Goal: Task Accomplishment & Management: Complete application form

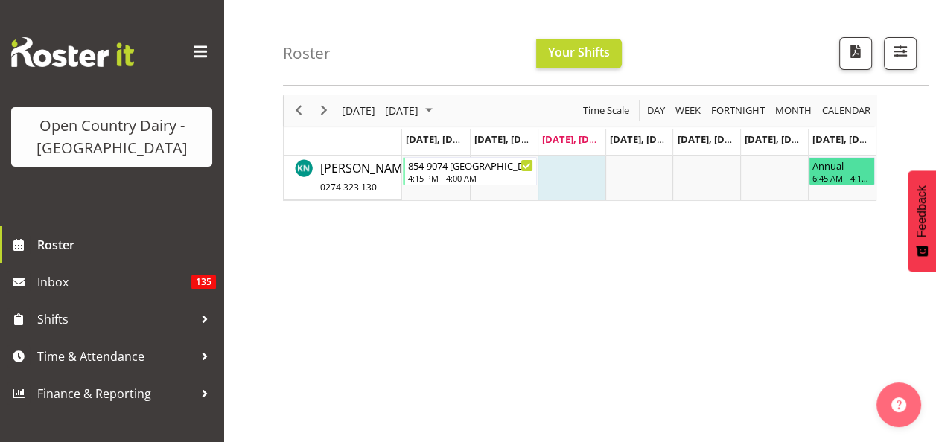
scroll to position [74, 0]
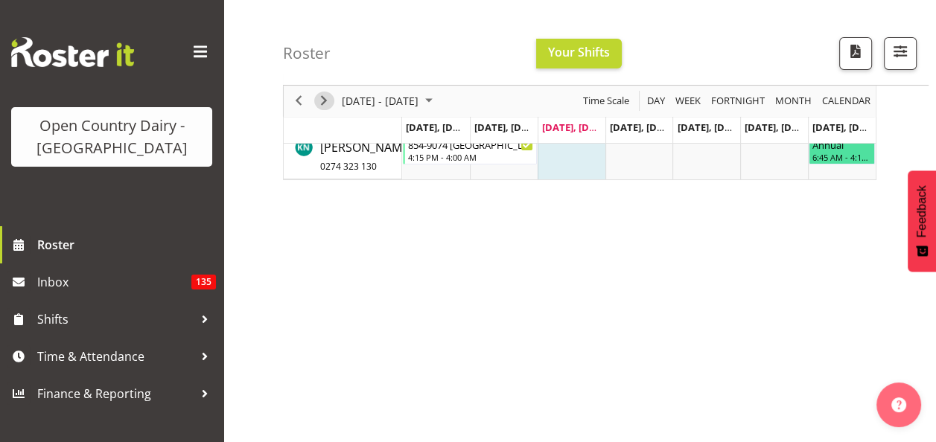
click at [324, 98] on span "Next" at bounding box center [324, 101] width 18 height 19
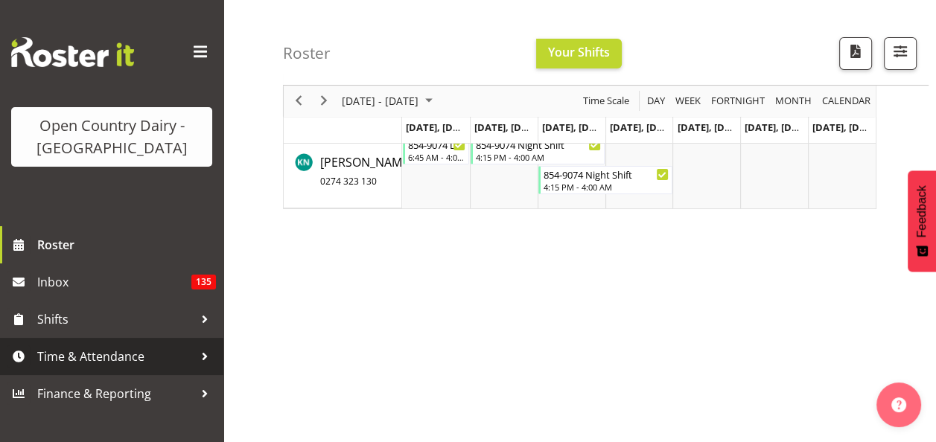
click at [126, 361] on span "Time & Attendance" at bounding box center [115, 356] width 156 height 22
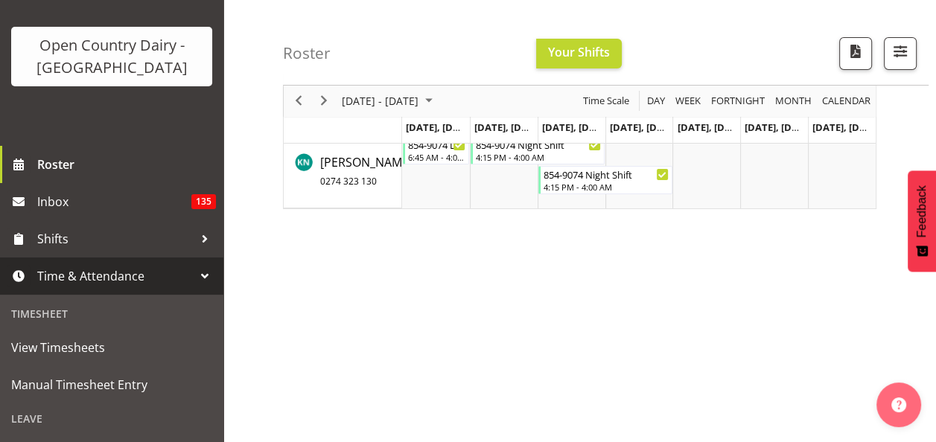
scroll to position [149, 0]
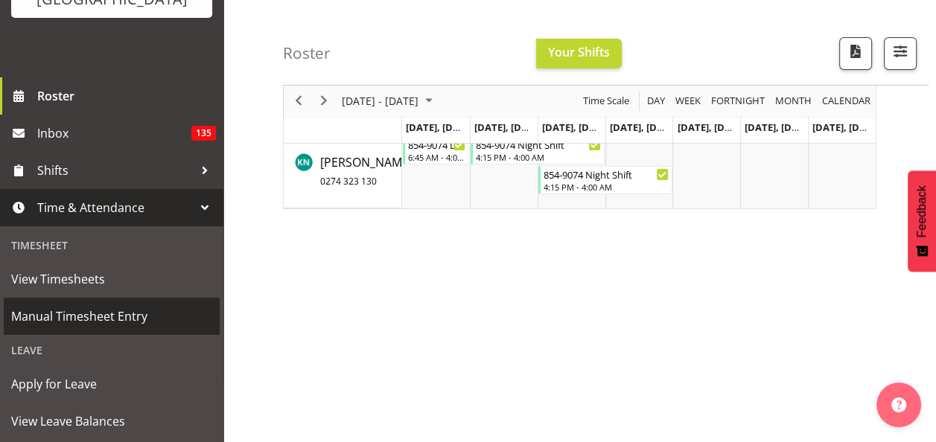
click at [92, 317] on span "Manual Timesheet Entry" at bounding box center [111, 316] width 201 height 22
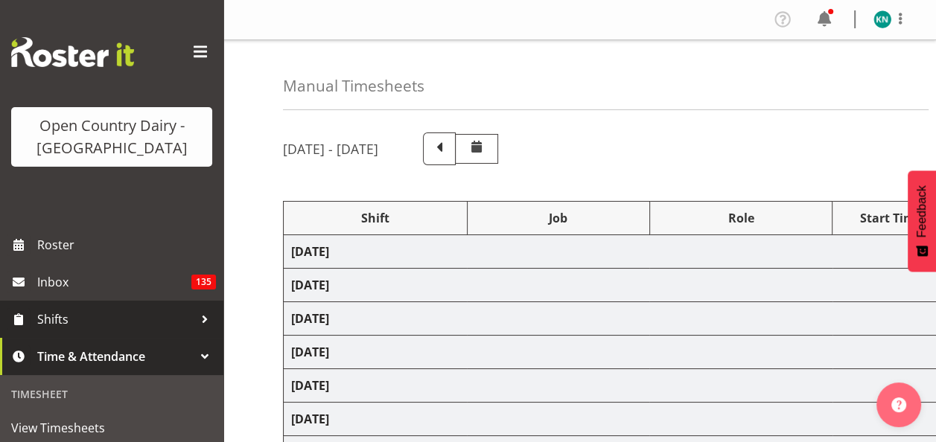
select select "80480"
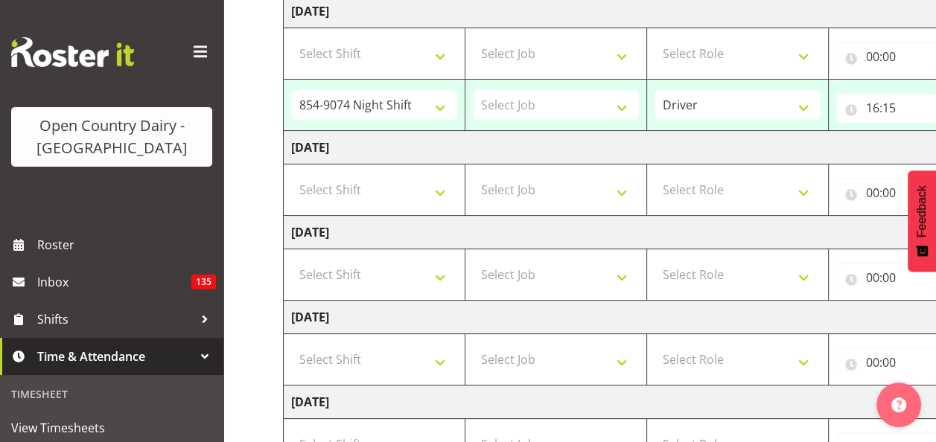
scroll to position [298, 0]
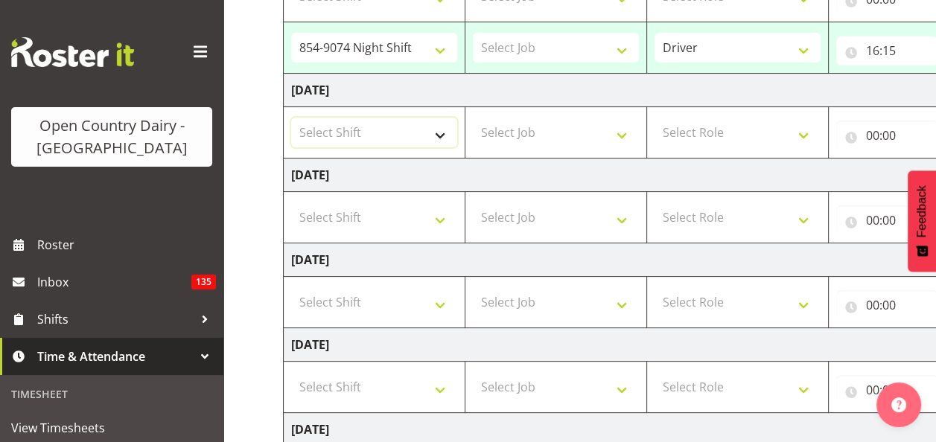
click at [439, 134] on select "Select Shift 734 Day Shift 734 Night Shift 735 Dayshift 735 Night Shift 736 Day…" at bounding box center [374, 133] width 166 height 30
select select "80486"
click at [291, 118] on select "Select Shift 734 Day Shift 734 Night Shift 735 Dayshift 735 Night Shift 736 Day…" at bounding box center [374, 133] width 166 height 30
click at [629, 54] on select "Select Job Connecting /unconnecting Trailers Driving Meeting Milk Testing" at bounding box center [556, 48] width 166 height 30
select select "10670"
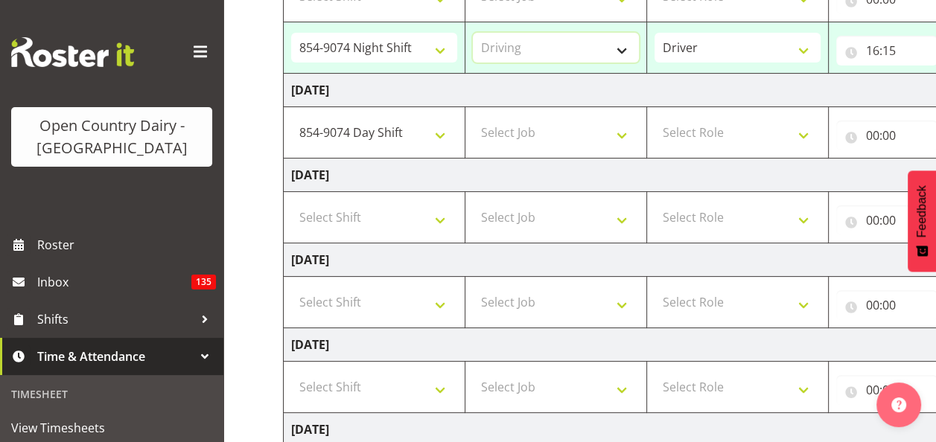
click at [473, 33] on select "Select Job Connecting /unconnecting Trailers Driving Meeting Milk Testing" at bounding box center [556, 48] width 166 height 30
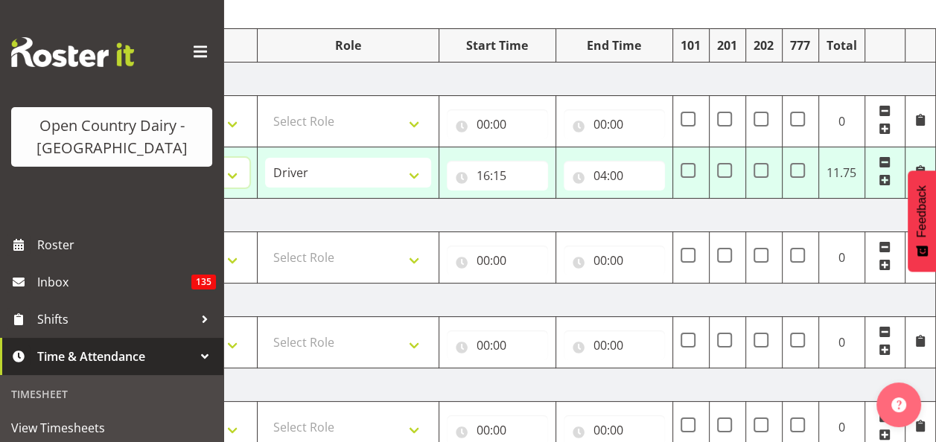
scroll to position [158, 0]
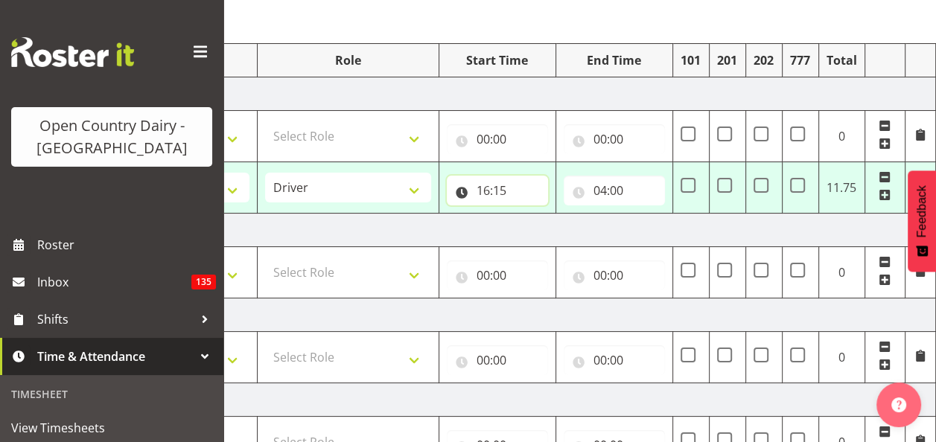
click at [496, 188] on input "16:15" at bounding box center [497, 191] width 101 height 30
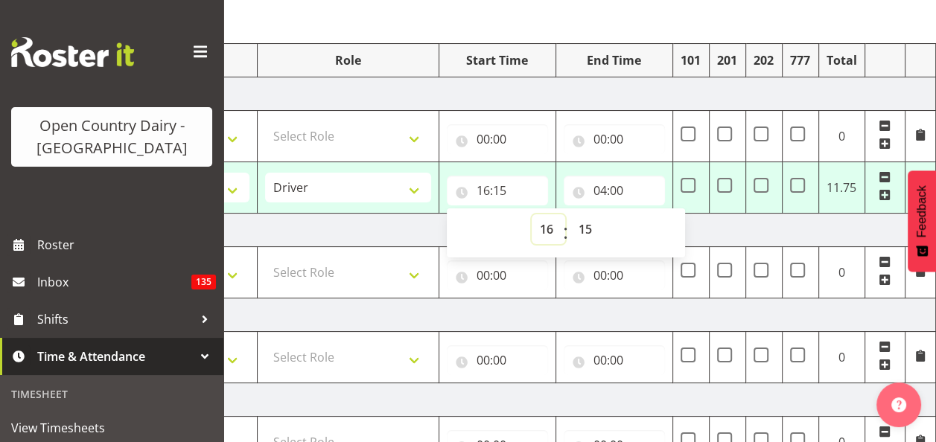
click at [546, 228] on select "00 01 02 03 04 05 06 07 08 09 10 11 12 13 14 15 16 17 18 19 20 21 22 23" at bounding box center [549, 229] width 34 height 30
select select "10"
click at [532, 214] on select "00 01 02 03 04 05 06 07 08 09 10 11 12 13 14 15 16 17 18 19 20 21 22 23" at bounding box center [549, 229] width 34 height 30
type input "10:15"
click at [587, 229] on select "00 01 02 03 04 05 06 07 08 09 10 11 12 13 14 15 16 17 18 19 20 21 22 23 24 25 2…" at bounding box center [587, 229] width 34 height 30
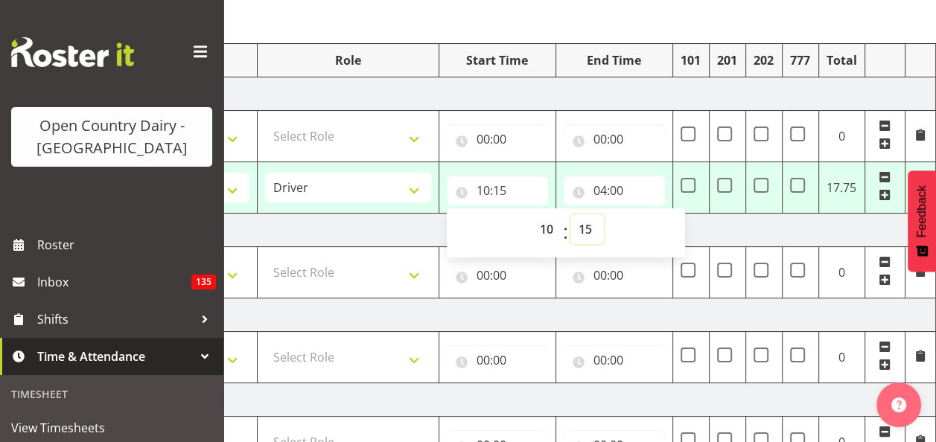
select select "0"
click at [570, 214] on select "00 01 02 03 04 05 06 07 08 09 10 11 12 13 14 15 16 17 18 19 20 21 22 23 24 25 2…" at bounding box center [587, 229] width 34 height 30
type input "10:00"
click at [608, 188] on input "04:00" at bounding box center [614, 191] width 101 height 30
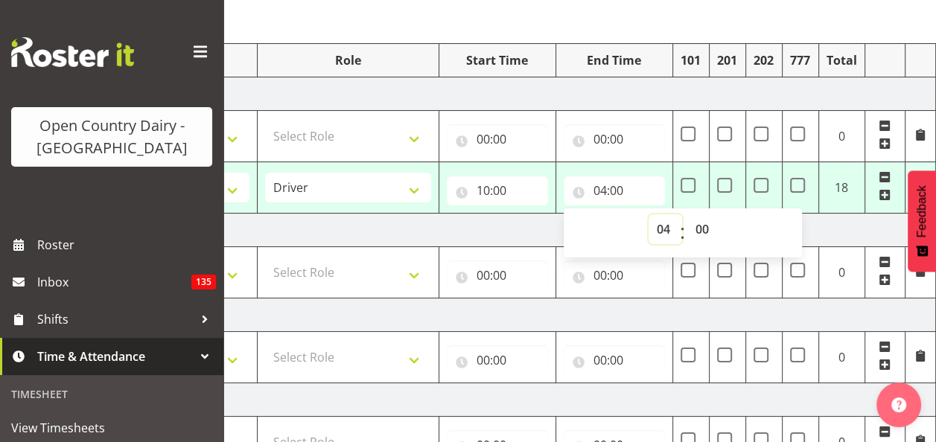
click at [661, 230] on select "00 01 02 03 04 05 06 07 08 09 10 11 12 13 14 15 16 17 18 19 20 21 22 23" at bounding box center [666, 229] width 34 height 30
select select "19"
click at [649, 214] on select "00 01 02 03 04 05 06 07 08 09 10 11 12 13 14 15 16 17 18 19 20 21 22 23" at bounding box center [666, 229] width 34 height 30
type input "19:00"
click at [700, 231] on select "00 01 02 03 04 05 06 07 08 09 10 11 12 13 14 15 16 17 18 19 20 21 22 23 24 25 2…" at bounding box center [704, 229] width 34 height 30
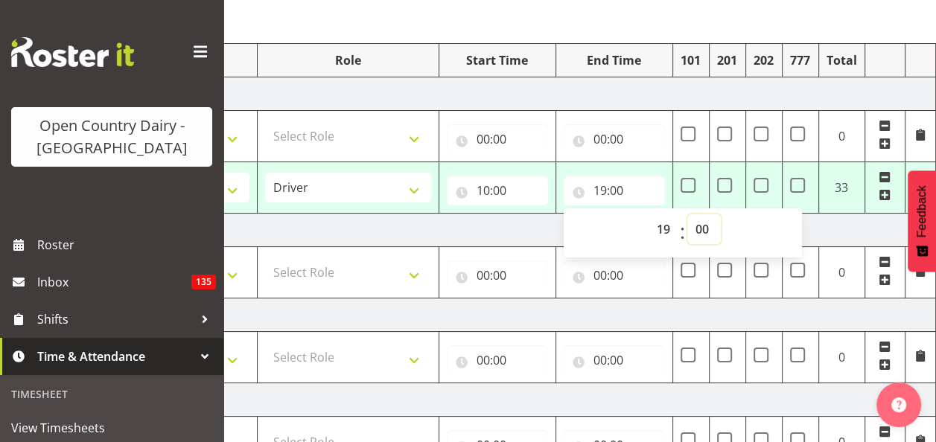
select select "30"
click at [687, 214] on select "00 01 02 03 04 05 06 07 08 09 10 11 12 13 14 15 16 17 18 19 20 21 22 23 24 25 2…" at bounding box center [704, 229] width 34 height 30
type input "19:30"
click at [485, 192] on input "10:00" at bounding box center [497, 191] width 101 height 30
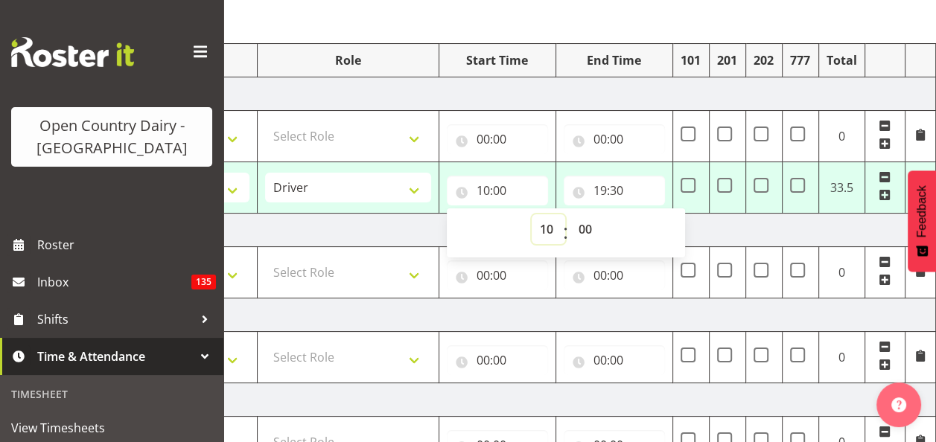
click at [541, 229] on select "00 01 02 03 04 05 06 07 08 09 10 11 12 13 14 15 16 17 18 19 20 21 22 23" at bounding box center [549, 229] width 34 height 30
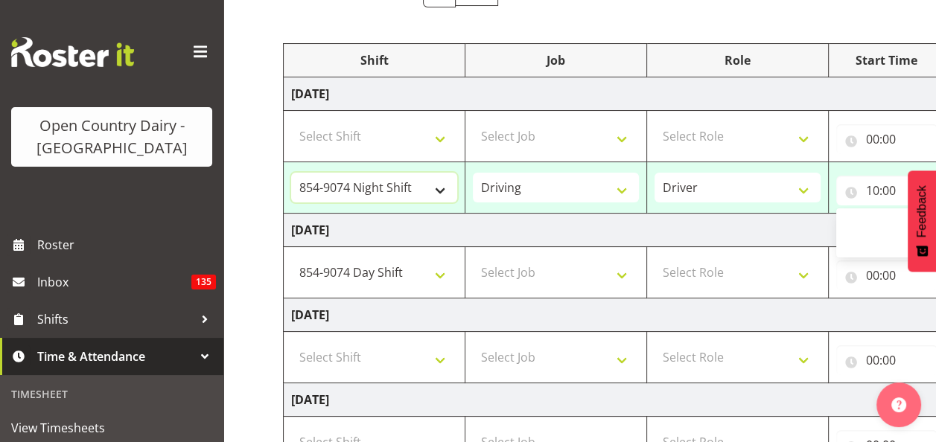
click at [441, 186] on select "734 Day Shift 734 Night Shift 735 Dayshift 735 Night Shift 736 Day Shift 736 Ni…" at bounding box center [374, 188] width 166 height 30
select select "80486"
click at [291, 173] on select "734 Day Shift 734 Night Shift 735 Dayshift 735 Night Shift 736 Day Shift 736 Ni…" at bounding box center [374, 188] width 166 height 30
click at [622, 190] on select "Connecting /unconnecting Trailers Driving Meeting Milk Testing" at bounding box center [556, 188] width 166 height 30
click at [756, 191] on select "Driver HSR" at bounding box center [737, 188] width 166 height 30
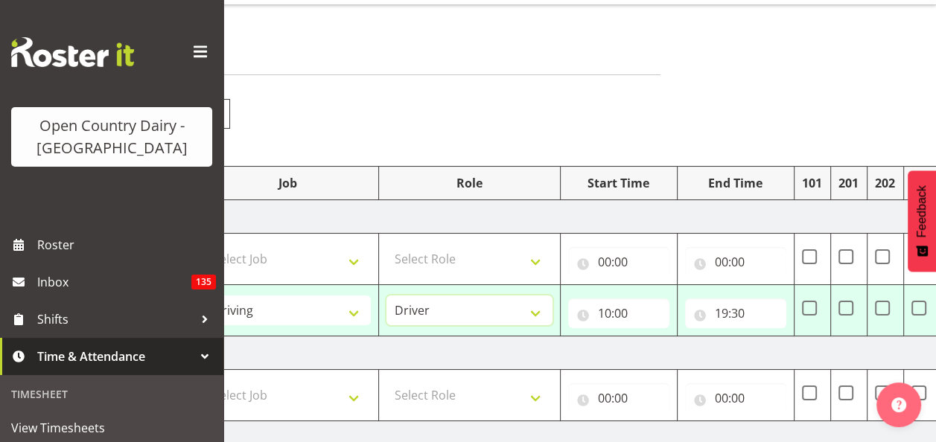
scroll to position [9, 0]
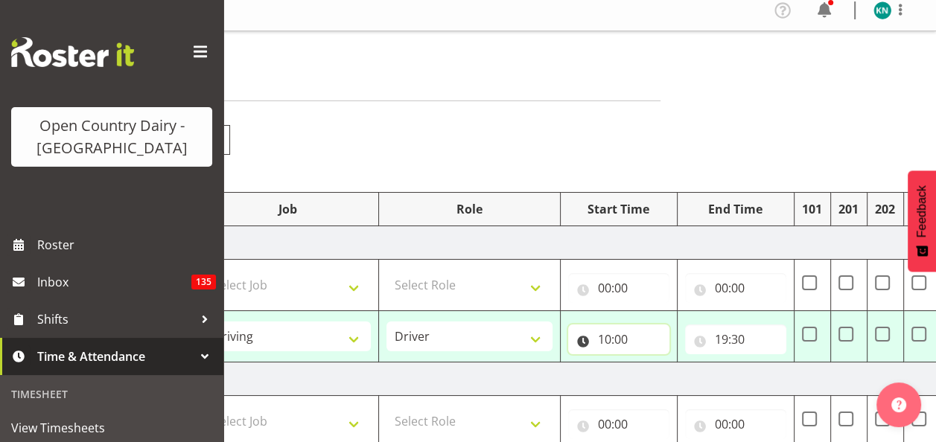
click at [614, 339] on input "10:00" at bounding box center [618, 340] width 101 height 30
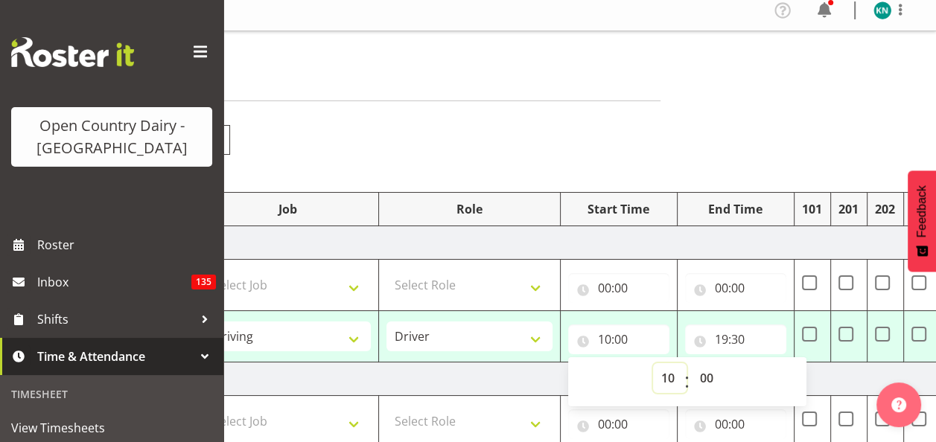
click at [664, 378] on select "00 01 02 03 04 05 06 07 08 09 10 11 12 13 14 15 16 17 18 19 20 21 22 23" at bounding box center [670, 378] width 34 height 30
select select "11"
click at [653, 363] on select "00 01 02 03 04 05 06 07 08 09 10 11 12 13 14 15 16 17 18 19 20 21 22 23" at bounding box center [670, 378] width 34 height 30
type input "11:00"
click at [705, 377] on select "00 01 02 03 04 05 06 07 08 09 10 11 12 13 14 15 16 17 18 19 20 21 22 23 24 25 2…" at bounding box center [709, 378] width 34 height 30
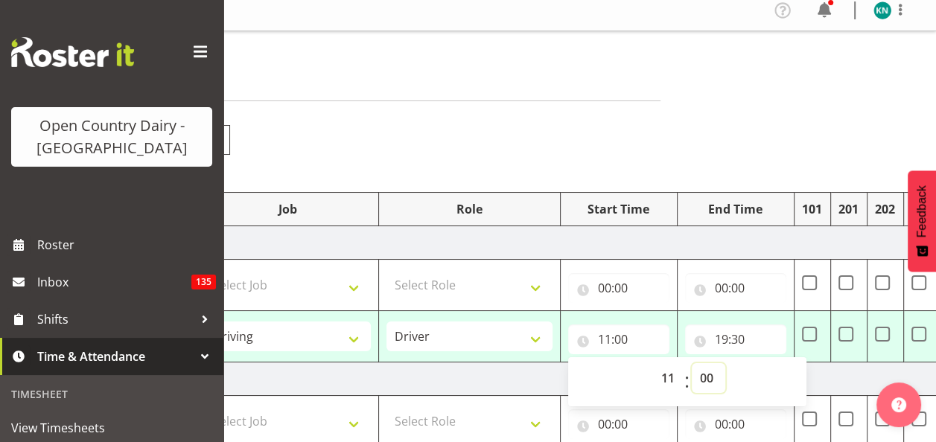
select select "45"
click at [692, 363] on select "00 01 02 03 04 05 06 07 08 09 10 11 12 13 14 15 16 17 18 19 20 21 22 23 24 25 2…" at bounding box center [709, 378] width 34 height 30
type input "11:45"
click at [726, 341] on input "19:30" at bounding box center [735, 340] width 101 height 30
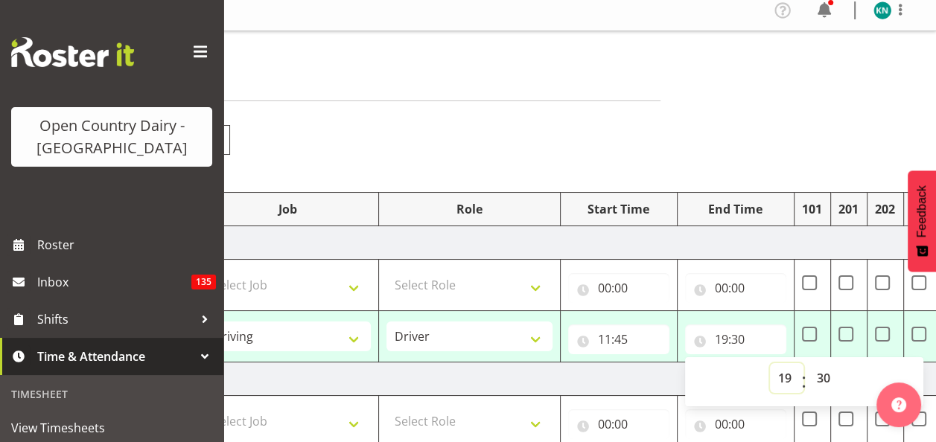
click at [785, 375] on select "00 01 02 03 04 05 06 07 08 09 10 11 12 13 14 15 16 17 18 19 20 21 22 23" at bounding box center [787, 378] width 34 height 30
select select "16"
click at [770, 363] on select "00 01 02 03 04 05 06 07 08 09 10 11 12 13 14 15 16 17 18 19 20 21 22 23" at bounding box center [787, 378] width 34 height 30
type input "16:30"
click at [824, 378] on select "00 01 02 03 04 05 06 07 08 09 10 11 12 13 14 15 16 17 18 19 20 21 22 23 24 25 2…" at bounding box center [826, 378] width 34 height 30
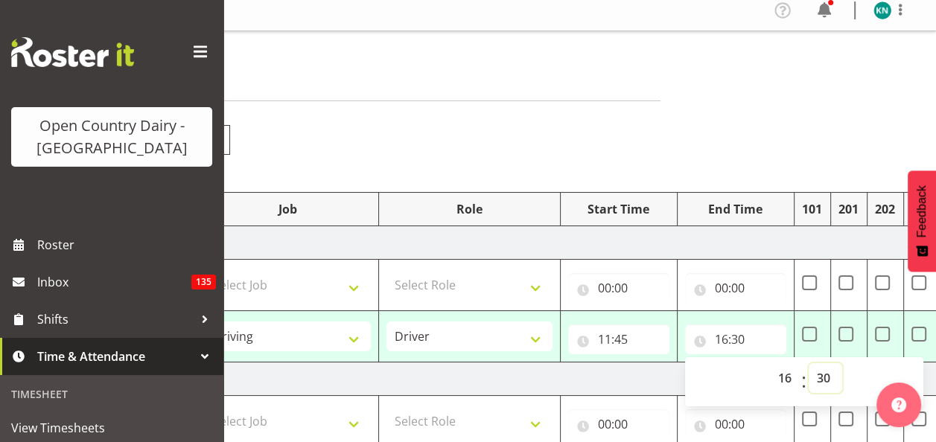
select select "45"
click at [809, 363] on select "00 01 02 03 04 05 06 07 08 09 10 11 12 13 14 15 16 17 18 19 20 21 22 23 24 25 2…" at bounding box center [826, 378] width 34 height 30
type input "16:45"
click at [646, 413] on input "00:00" at bounding box center [618, 425] width 101 height 30
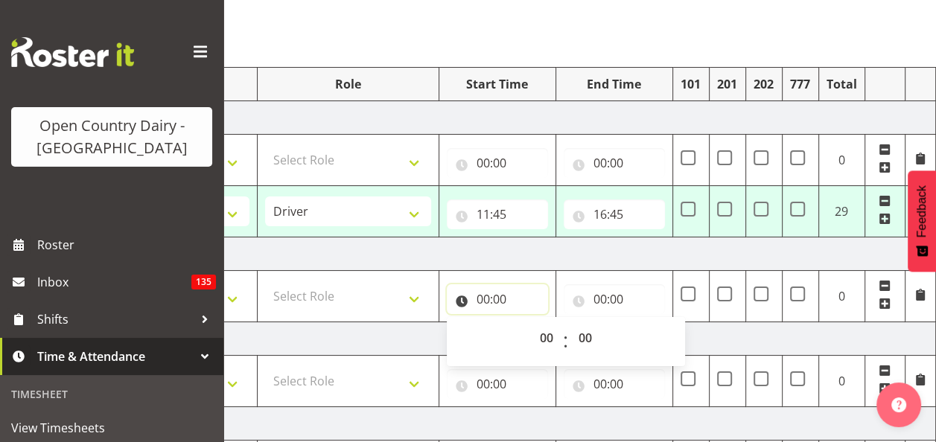
scroll to position [158, 0]
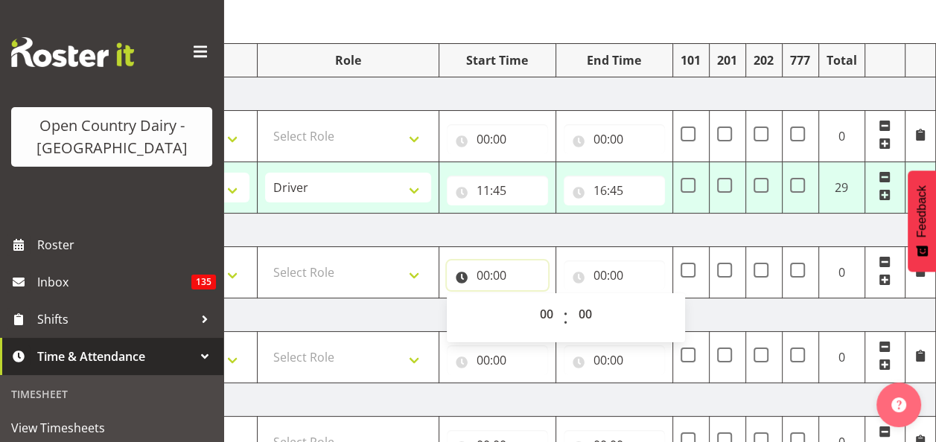
click at [495, 277] on input "00:00" at bounding box center [497, 276] width 101 height 30
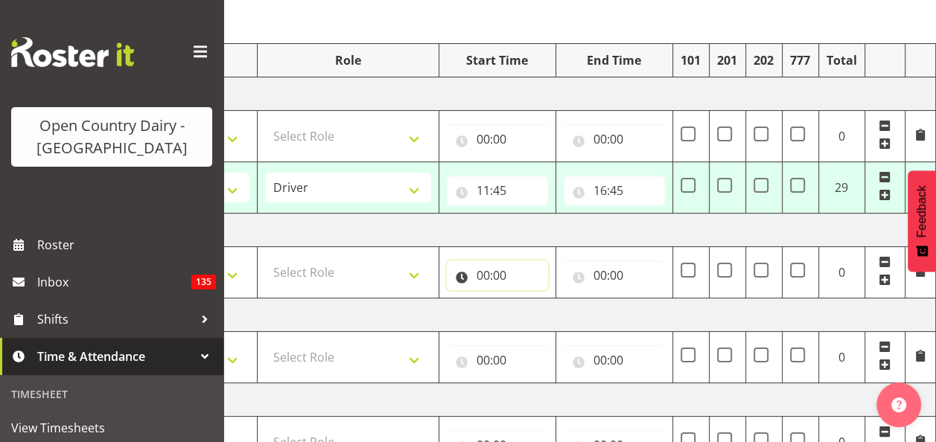
click at [494, 281] on input "00:00" at bounding box center [497, 276] width 101 height 30
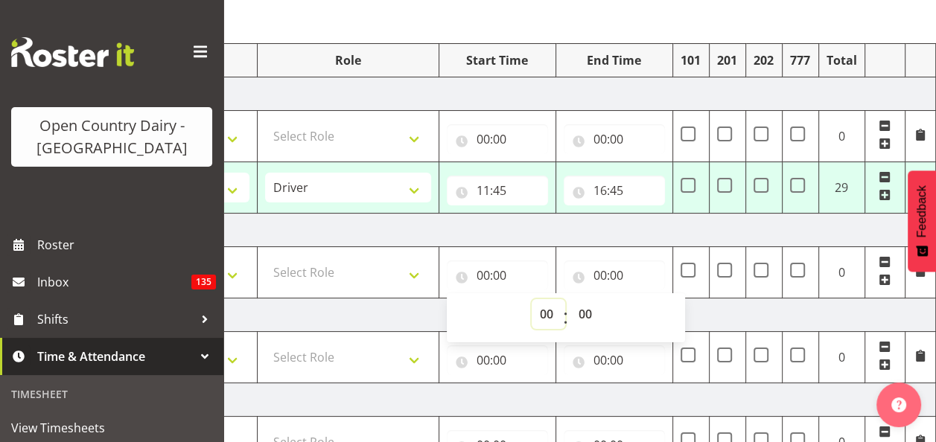
click at [548, 316] on select "00 01 02 03 04 05 06 07 08 09 10 11 12 13 14 15 16 17 18 19 20 21 22 23" at bounding box center [549, 314] width 34 height 30
select select "10"
click at [532, 299] on select "00 01 02 03 04 05 06 07 08 09 10 11 12 13 14 15 16 17 18 19 20 21 22 23" at bounding box center [549, 314] width 34 height 30
type input "10:00"
click at [602, 277] on input "00:00" at bounding box center [614, 276] width 101 height 30
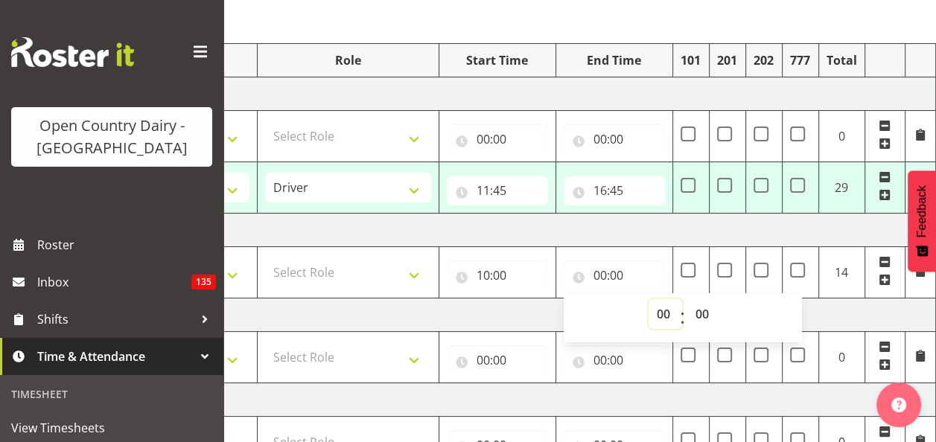
click at [664, 315] on select "00 01 02 03 04 05 06 07 08 09 10 11 12 13 14 15 16 17 18 19 20 21 22 23" at bounding box center [666, 314] width 34 height 30
select select "19"
click at [649, 299] on select "00 01 02 03 04 05 06 07 08 09 10 11 12 13 14 15 16 17 18 19 20 21 22 23" at bounding box center [666, 314] width 34 height 30
type input "19:00"
click at [704, 311] on select "00 01 02 03 04 05 06 07 08 09 10 11 12 13 14 15 16 17 18 19 20 21 22 23 24 25 2…" at bounding box center [704, 314] width 34 height 30
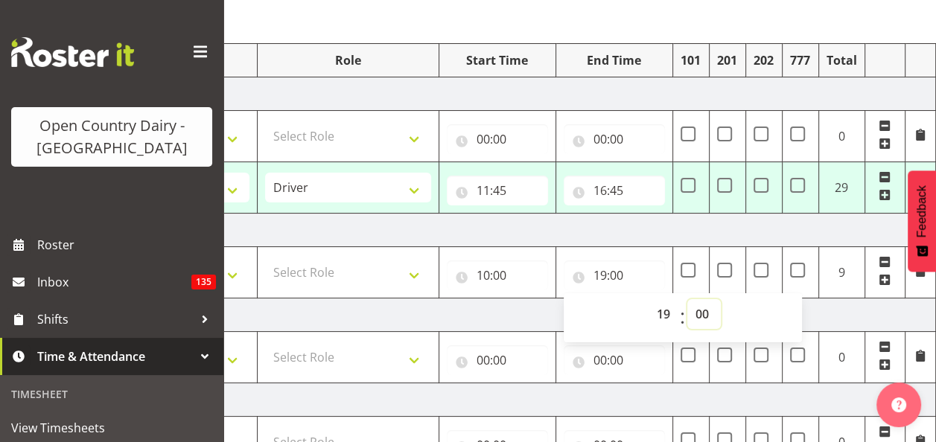
select select "30"
click at [687, 299] on select "00 01 02 03 04 05 06 07 08 09 10 11 12 13 14 15 16 17 18 19 20 21 22 23 24 25 2…" at bounding box center [704, 314] width 34 height 30
type input "19:30"
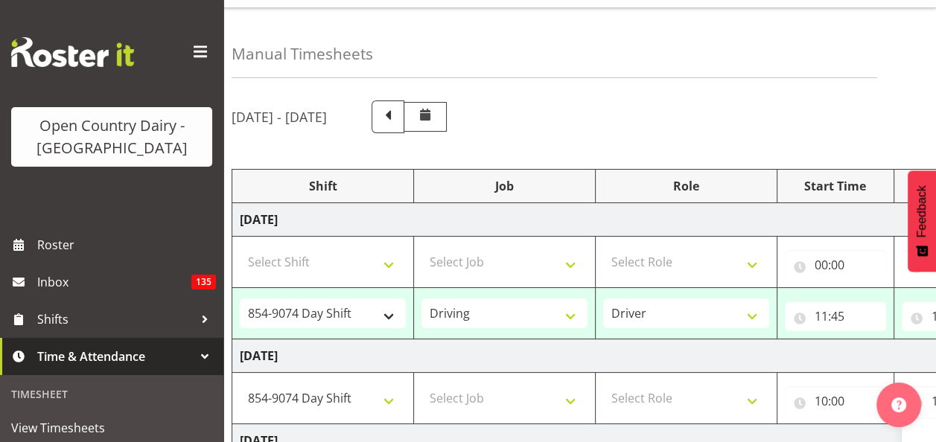
scroll to position [9, 0]
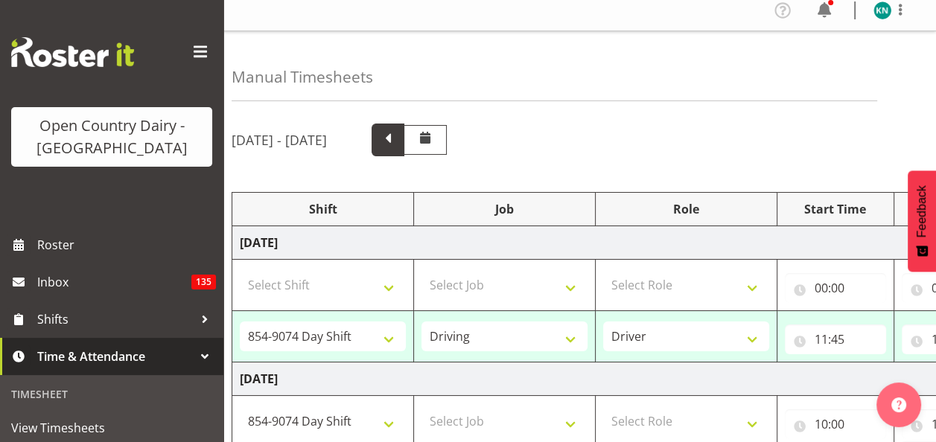
click at [398, 137] on span at bounding box center [387, 138] width 19 height 19
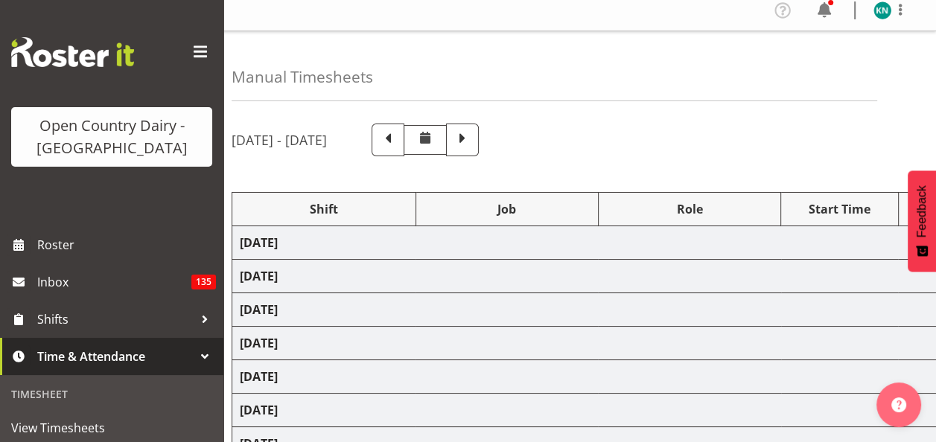
select select "10670"
select select "80480"
select select "80486"
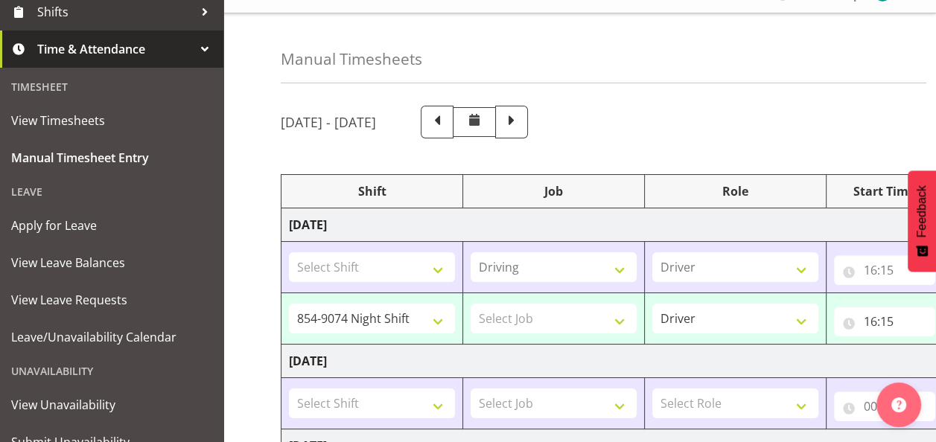
scroll to position [0, 0]
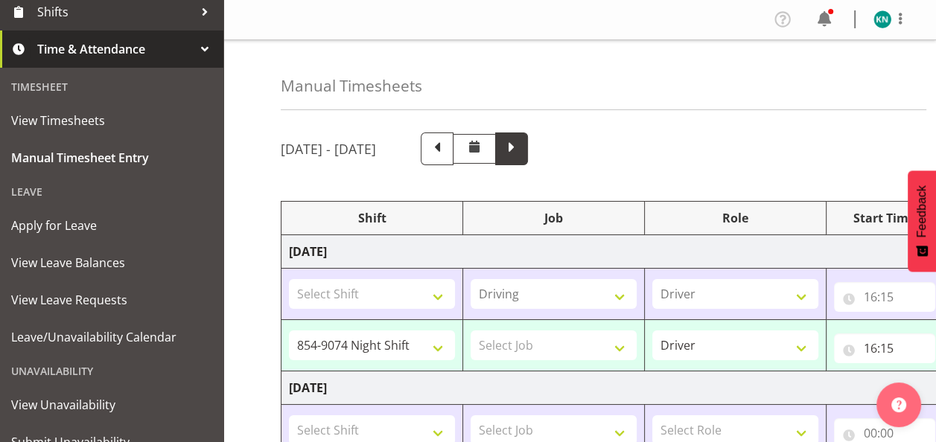
click at [521, 145] on span at bounding box center [511, 147] width 19 height 19
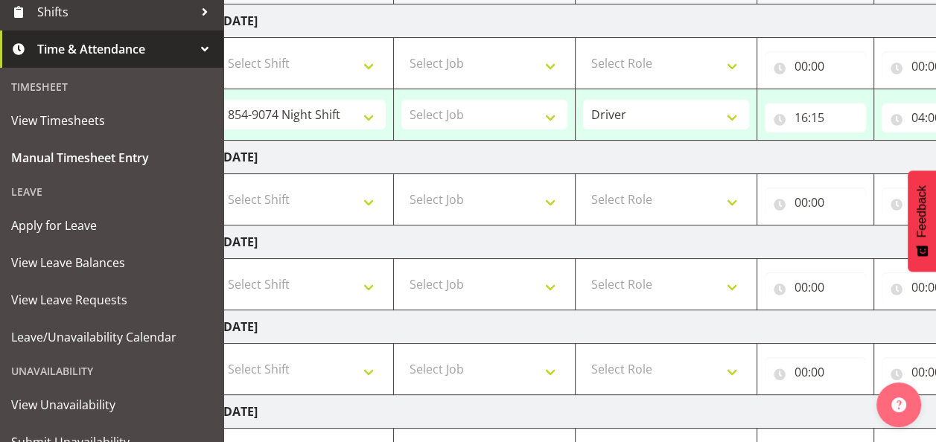
scroll to position [158, 0]
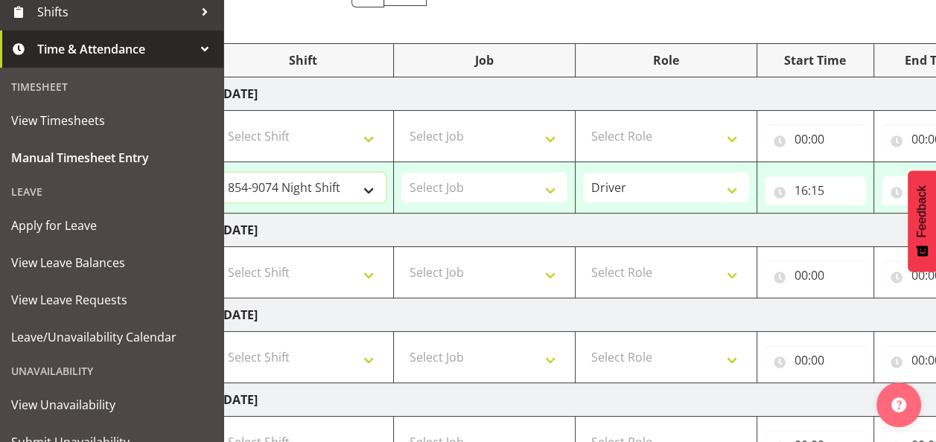
click at [369, 187] on select "734 Day Shift 734 Night Shift 735 Dayshift 735 Night Shift 736 Day Shift 736 Ni…" at bounding box center [303, 188] width 166 height 30
select select "80486"
click at [220, 173] on select "734 Day Shift 734 Night Shift 735 Dayshift 735 Night Shift 736 Day Shift 736 Ni…" at bounding box center [303, 188] width 166 height 30
click at [806, 191] on input "16:15" at bounding box center [815, 191] width 101 height 30
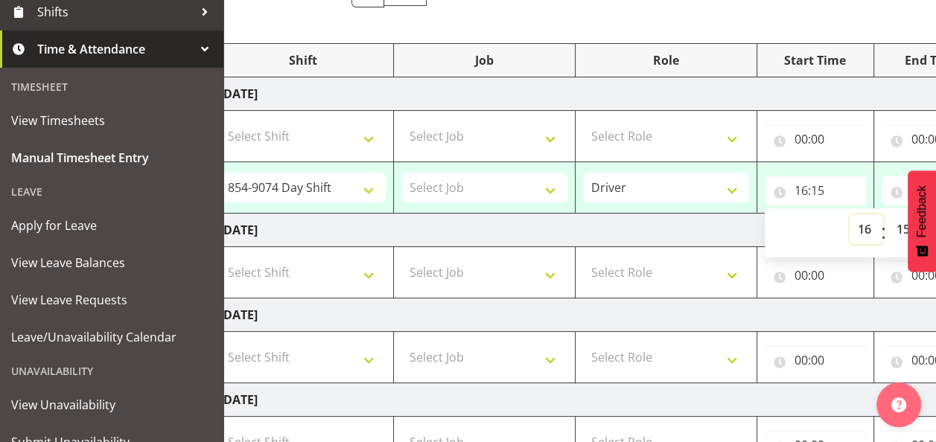
click at [870, 226] on select "00 01 02 03 04 05 06 07 08 09 10 11 12 13 14 15 16 17 18 19 20 21 22 23" at bounding box center [867, 229] width 34 height 30
select select "11"
click at [850, 214] on select "00 01 02 03 04 05 06 07 08 09 10 11 12 13 14 15 16 17 18 19 20 21 22 23" at bounding box center [867, 229] width 34 height 30
type input "11:15"
click at [818, 188] on input "11:15" at bounding box center [815, 191] width 101 height 30
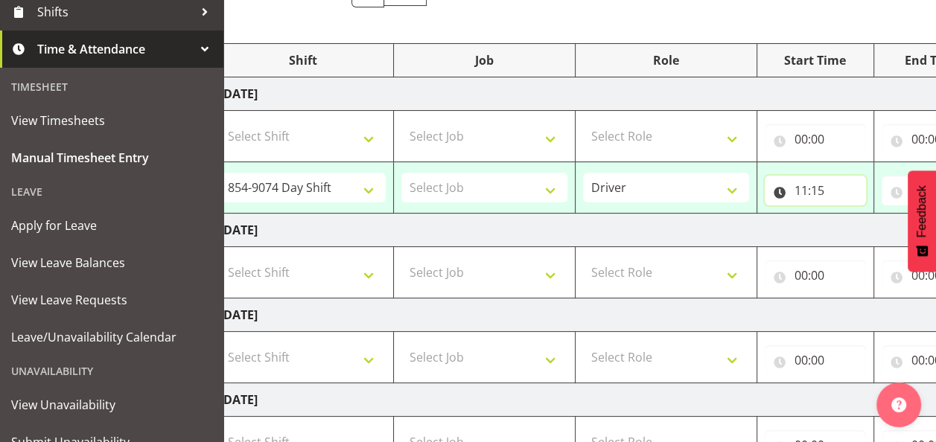
click at [821, 190] on input "11:15" at bounding box center [815, 191] width 101 height 30
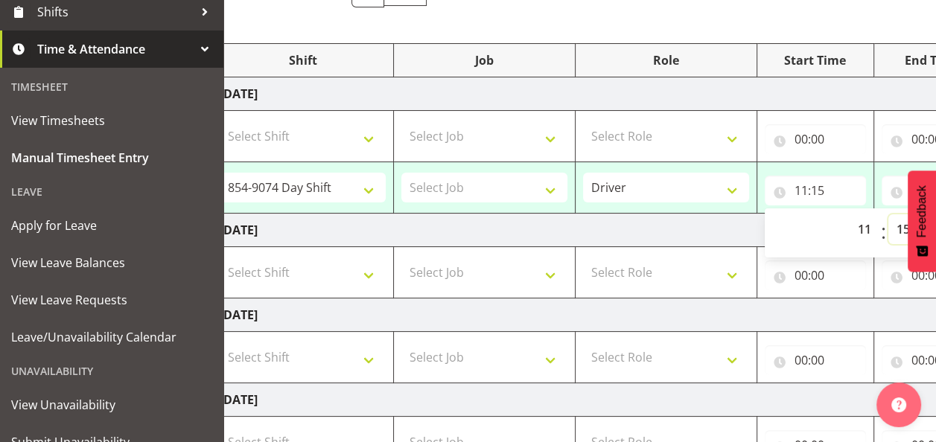
click at [901, 229] on select "00 01 02 03 04 05 06 07 08 09 10 11 12 13 14 15 16 17 18 19 20 21 22 23 24 25 2…" at bounding box center [905, 229] width 34 height 30
select select "45"
click at [888, 214] on select "00 01 02 03 04 05 06 07 08 09 10 11 12 13 14 15 16 17 18 19 20 21 22 23 24 25 2…" at bounding box center [905, 229] width 34 height 30
type input "11:45"
click at [669, 237] on td "[DATE]" at bounding box center [733, 231] width 1042 height 34
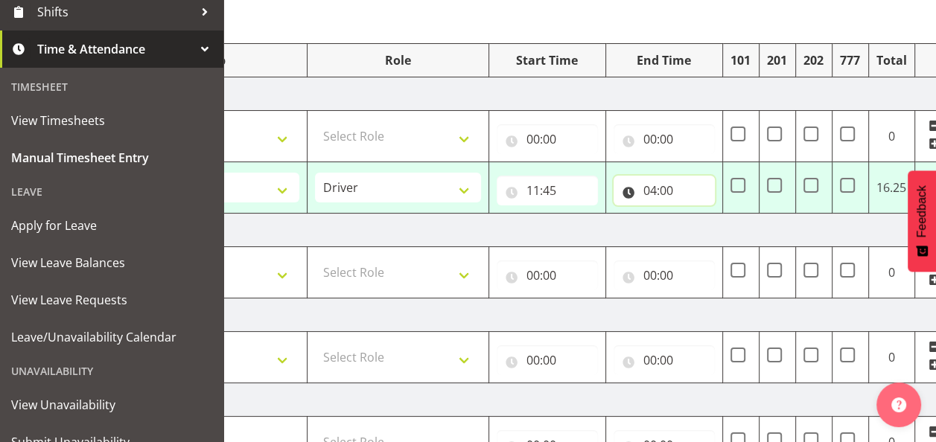
click at [654, 189] on input "04:00" at bounding box center [664, 191] width 101 height 30
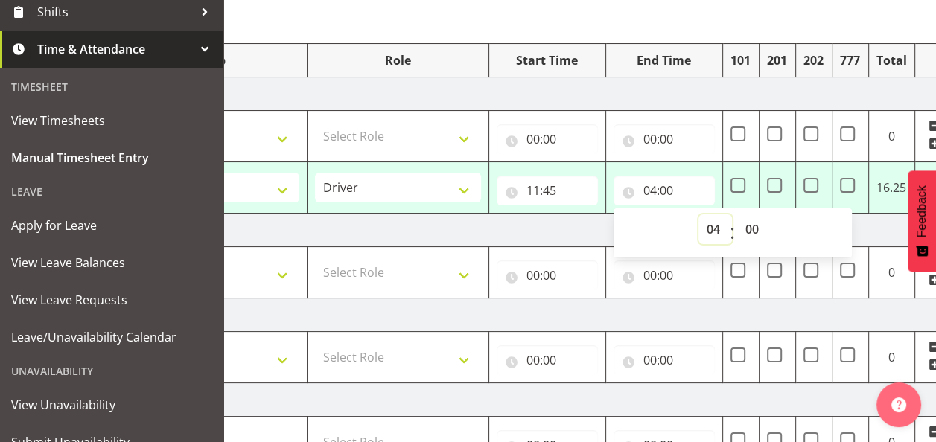
click at [716, 227] on select "00 01 02 03 04 05 06 07 08 09 10 11 12 13 14 15 16 17 18 19 20 21 22 23" at bounding box center [715, 229] width 34 height 30
select select "16"
click at [698, 214] on select "00 01 02 03 04 05 06 07 08 09 10 11 12 13 14 15 16 17 18 19 20 21 22 23" at bounding box center [715, 229] width 34 height 30
type input "16:00"
click at [749, 225] on select "00 01 02 03 04 05 06 07 08 09 10 11 12 13 14 15 16 17 18 19 20 21 22 23 24 25 2…" at bounding box center [754, 229] width 34 height 30
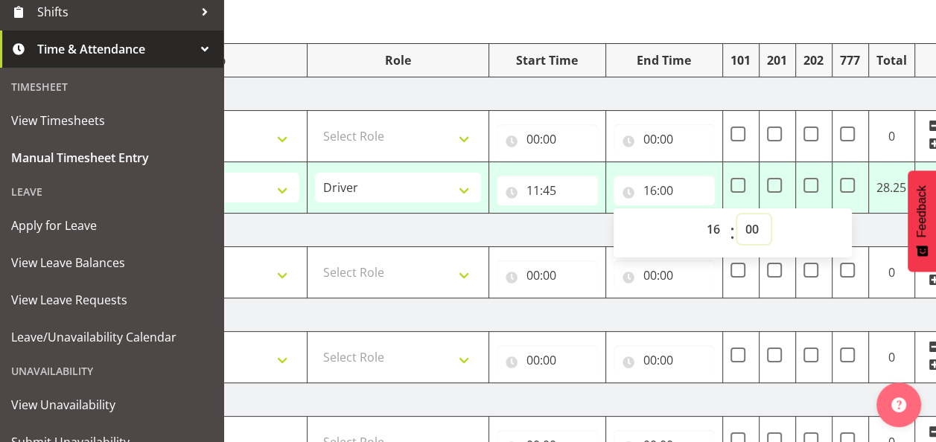
select select "45"
click at [737, 214] on select "00 01 02 03 04 05 06 07 08 09 10 11 12 13 14 15 16 17 18 19 20 21 22 23 24 25 2…" at bounding box center [754, 229] width 34 height 30
type input "16:45"
click at [561, 232] on td "[DATE]" at bounding box center [465, 231] width 1042 height 34
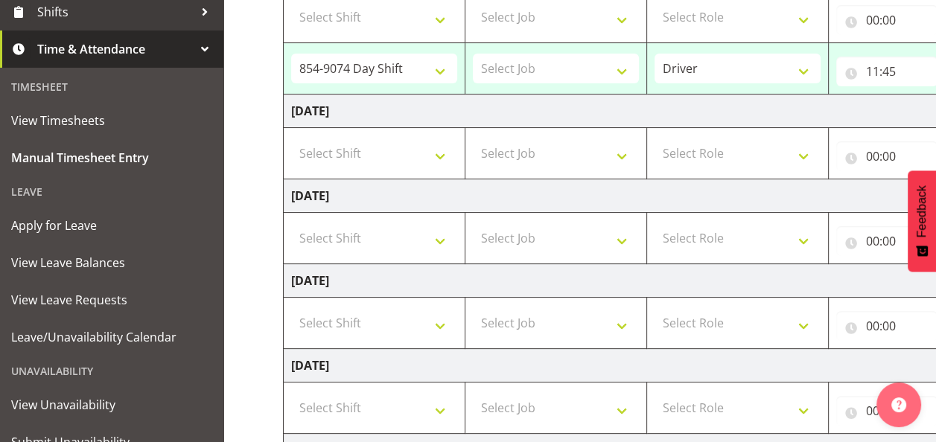
scroll to position [232, 0]
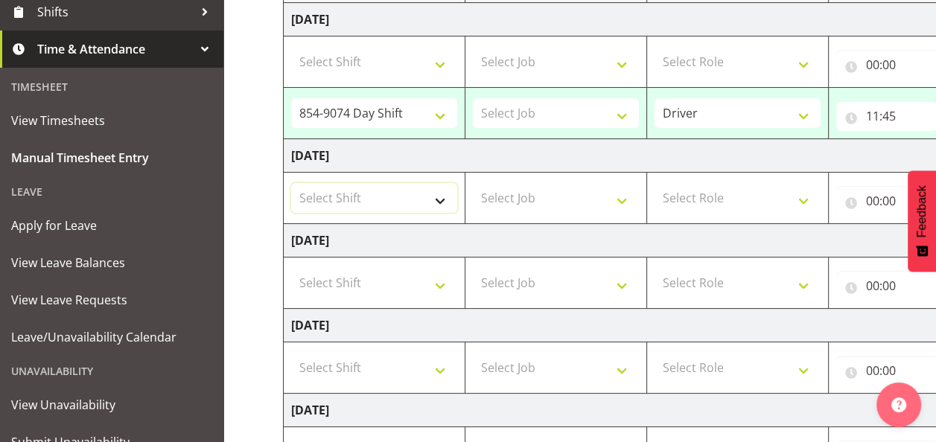
click at [440, 195] on select "Select Shift 734 Day Shift 734 Night Shift 735 Dayshift 735 Night Shift 736 Day…" at bounding box center [374, 198] width 166 height 30
select select "80451"
click at [291, 183] on select "Select Shift 734 Day Shift 734 Night Shift 735 Dayshift 735 Night Shift 736 Day…" at bounding box center [374, 198] width 166 height 30
click at [623, 198] on select "Select Job Connecting /unconnecting Trailers Driving Meeting Milk Testing" at bounding box center [556, 198] width 166 height 30
select select "10670"
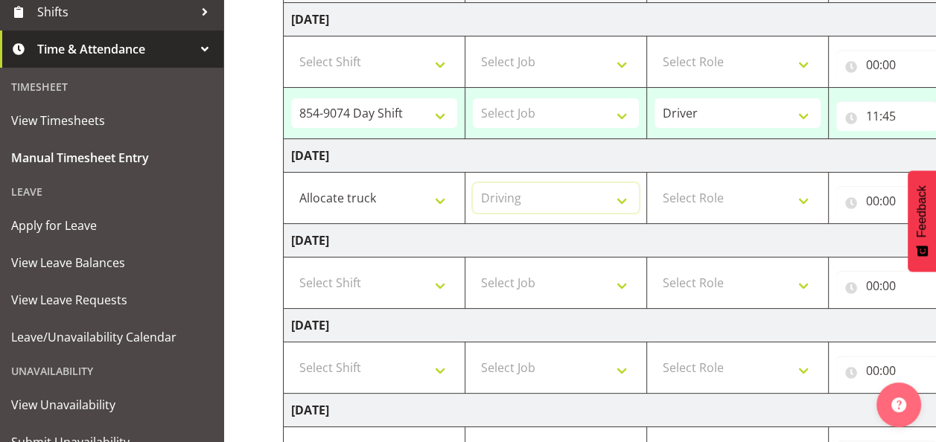
click at [473, 183] on select "Select Job Connecting /unconnecting Trailers Driving Meeting Milk Testing" at bounding box center [556, 198] width 166 height 30
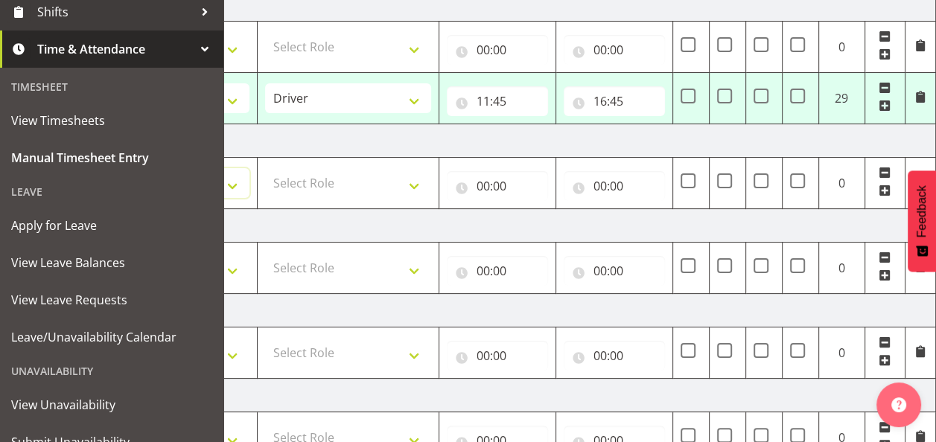
scroll to position [158, 0]
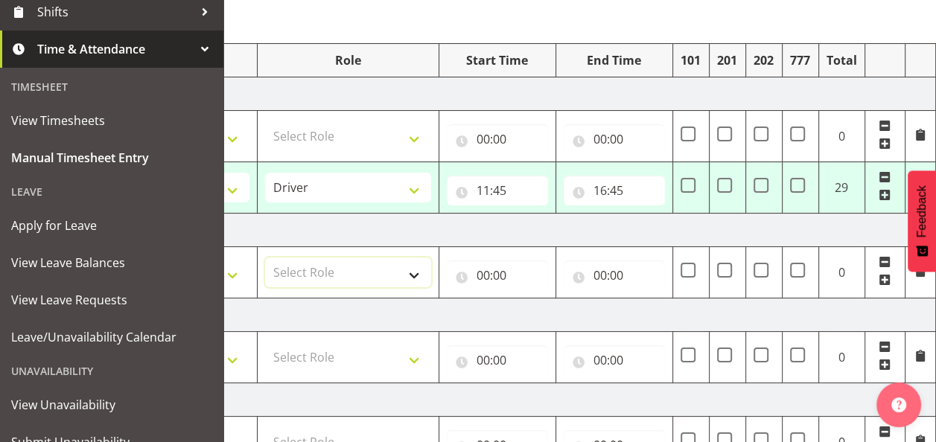
click at [415, 272] on select "Select Role Driver HSR" at bounding box center [348, 273] width 166 height 30
select select "1154"
click at [265, 258] on select "Select Role Driver HSR" at bounding box center [348, 273] width 166 height 30
click at [495, 271] on input "00:00" at bounding box center [497, 276] width 101 height 30
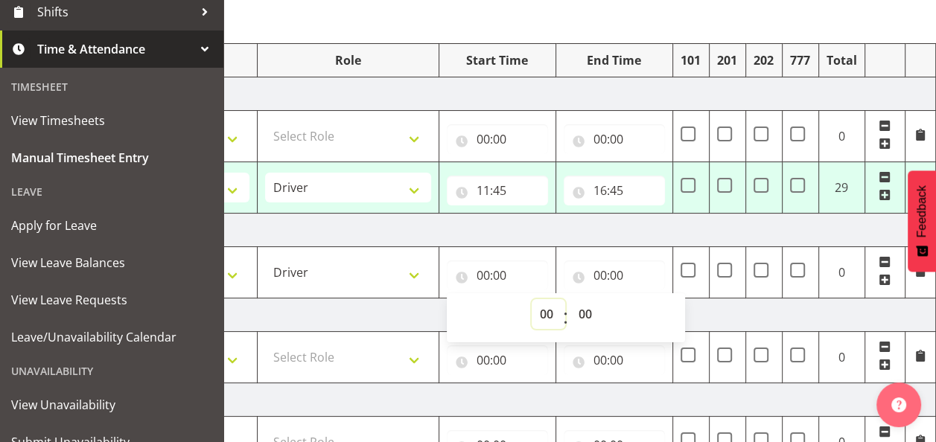
click at [546, 313] on select "00 01 02 03 04 05 06 07 08 09 10 11 12 13 14 15 16 17 18 19 20 21 22 23" at bounding box center [549, 314] width 34 height 30
select select "10"
click at [532, 299] on select "00 01 02 03 04 05 06 07 08 09 10 11 12 13 14 15 16 17 18 19 20 21 22 23" at bounding box center [549, 314] width 34 height 30
type input "10:00"
click at [605, 273] on input "00:00" at bounding box center [614, 276] width 101 height 30
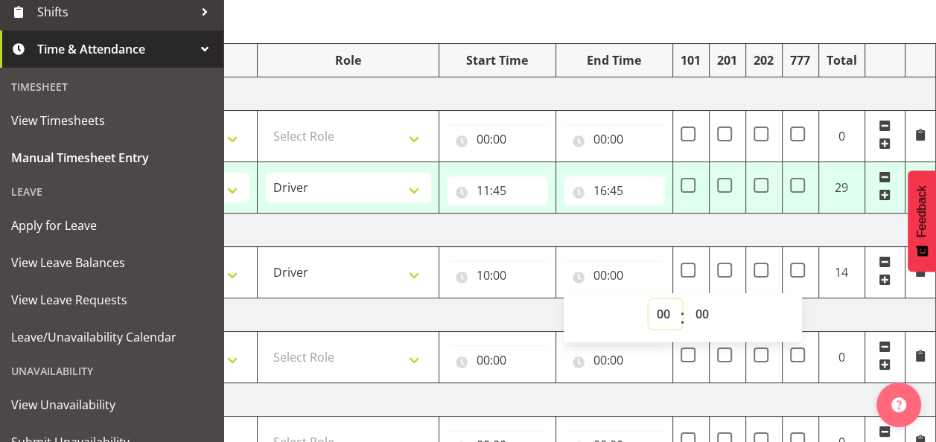
click at [660, 310] on select "00 01 02 03 04 05 06 07 08 09 10 11 12 13 14 15 16 17 18 19 20 21 22 23" at bounding box center [666, 314] width 34 height 30
select select "19"
click at [649, 299] on select "00 01 02 03 04 05 06 07 08 09 10 11 12 13 14 15 16 17 18 19 20 21 22 23" at bounding box center [666, 314] width 34 height 30
type input "19:00"
click at [702, 311] on select "00 01 02 03 04 05 06 07 08 09 10 11 12 13 14 15 16 17 18 19 20 21 22 23 24 25 2…" at bounding box center [704, 314] width 34 height 30
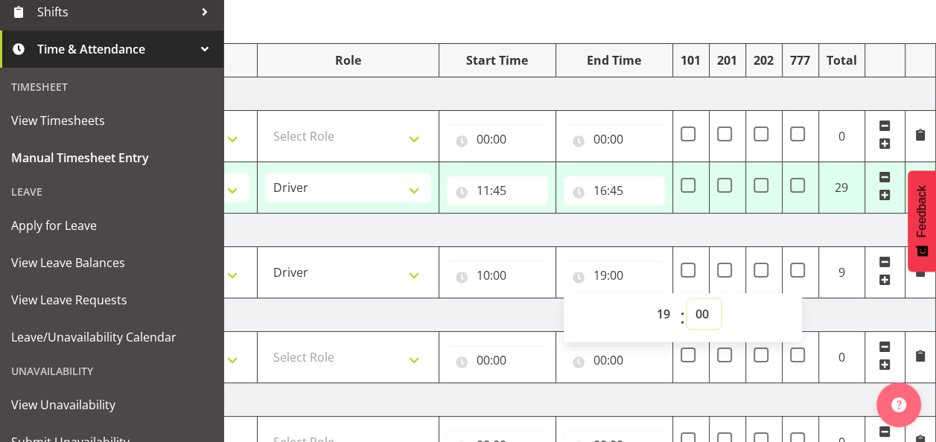
select select "30"
click at [687, 299] on select "00 01 02 03 04 05 06 07 08 09 10 11 12 13 14 15 16 17 18 19 20 21 22 23 24 25 2…" at bounding box center [704, 314] width 34 height 30
type input "19:30"
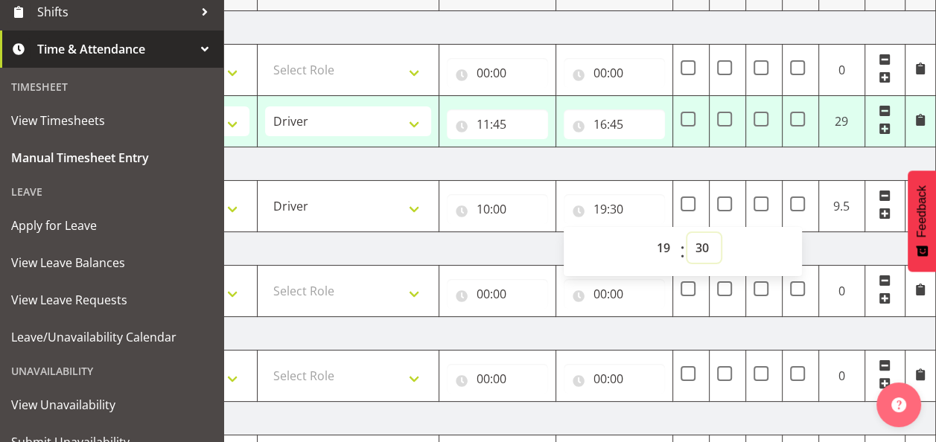
scroll to position [307, 0]
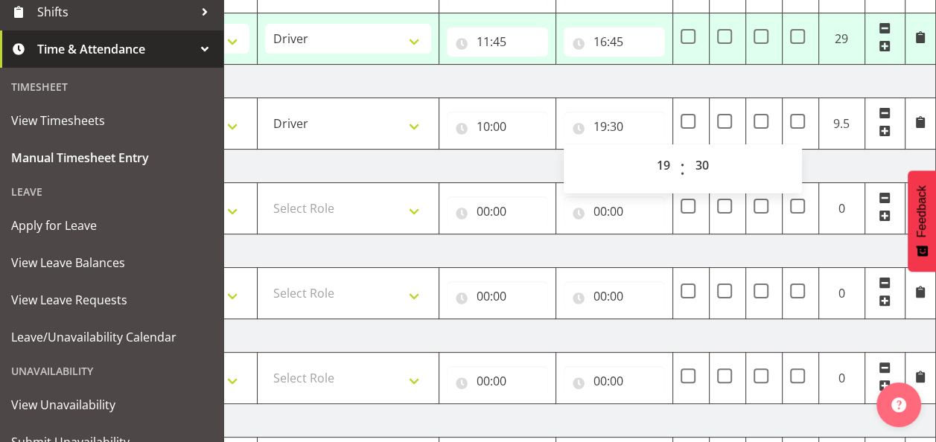
click at [922, 121] on span at bounding box center [920, 122] width 12 height 12
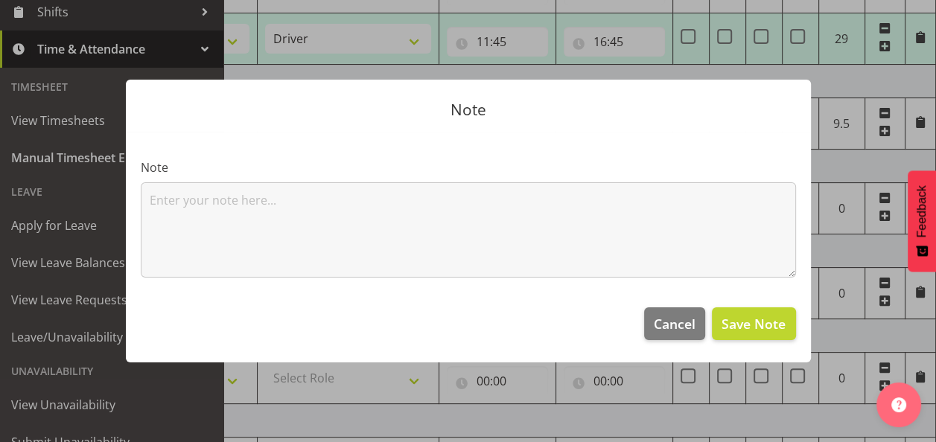
scroll to position [0, 378]
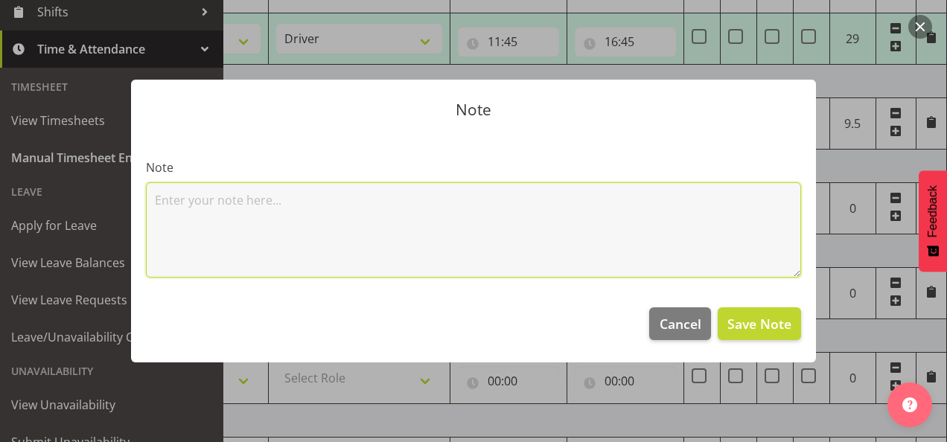
click at [159, 214] on textarea at bounding box center [473, 229] width 655 height 95
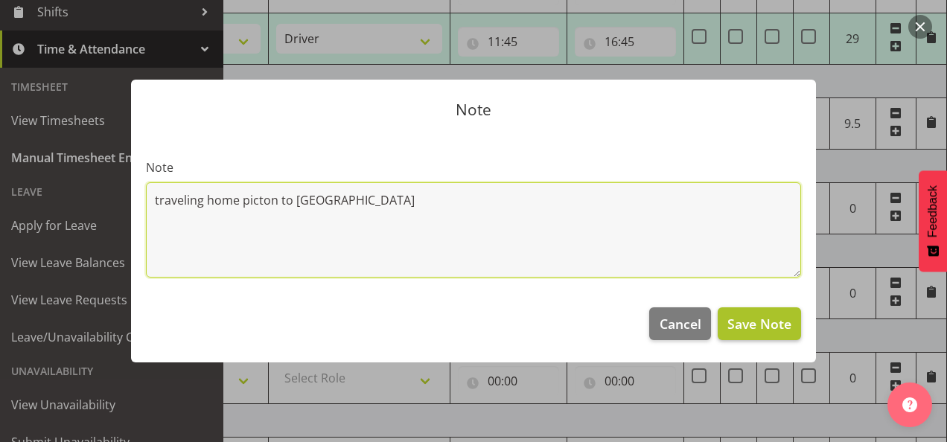
type textarea "traveling home picton to [GEOGRAPHIC_DATA]"
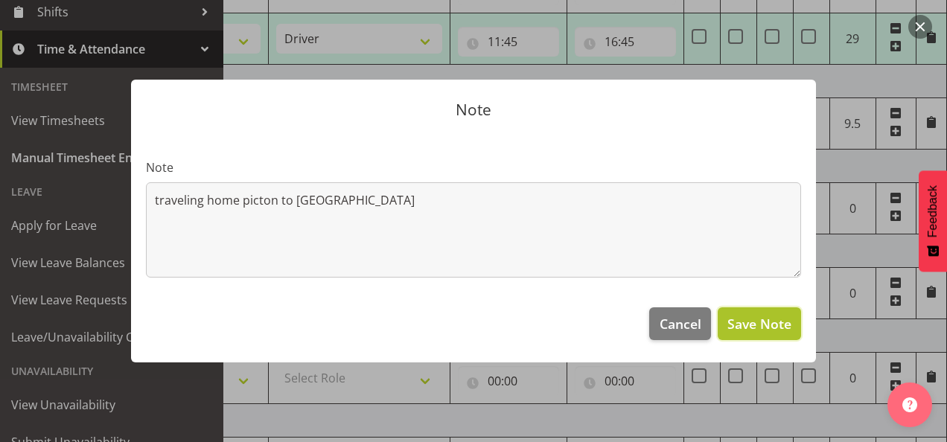
click at [745, 319] on span "Save Note" at bounding box center [759, 323] width 64 height 19
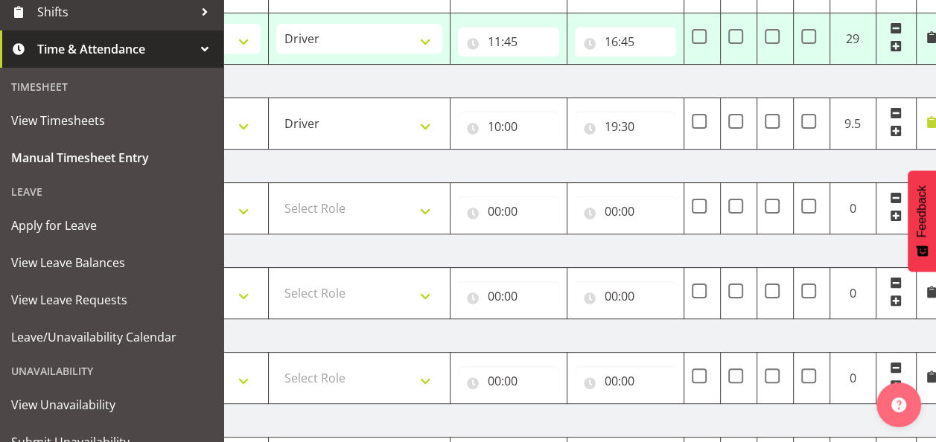
click at [927, 37] on span at bounding box center [931, 37] width 12 height 12
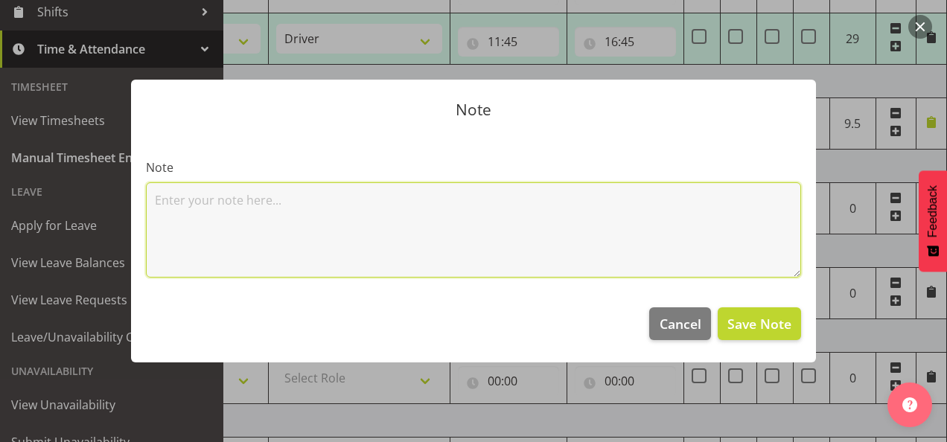
click at [168, 204] on textarea at bounding box center [473, 229] width 655 height 95
type textarea "driving 11.45 to 16.45 5hrs"
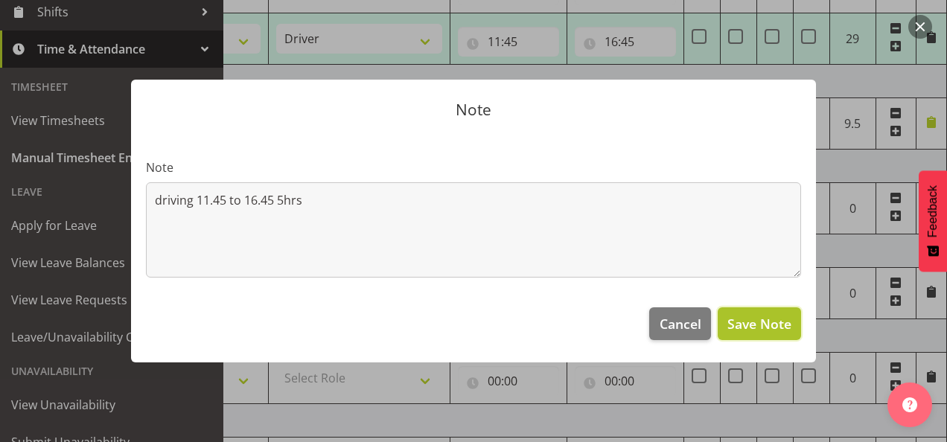
click at [753, 329] on span "Save Note" at bounding box center [759, 323] width 64 height 19
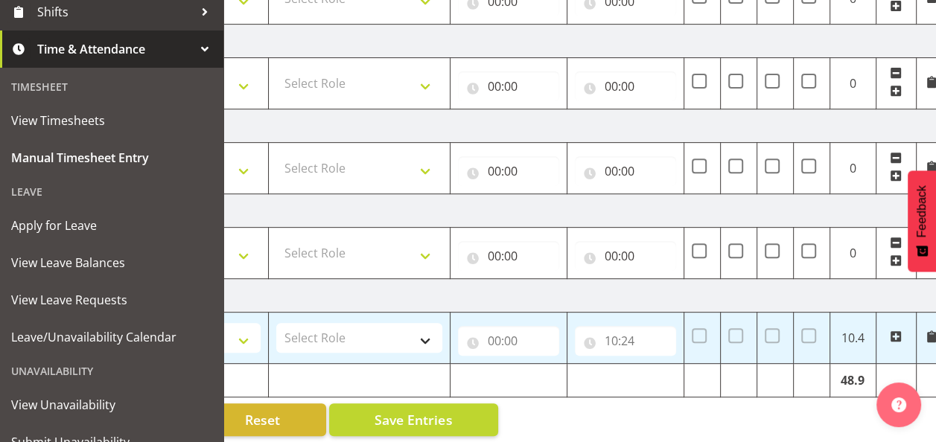
scroll to position [530, 0]
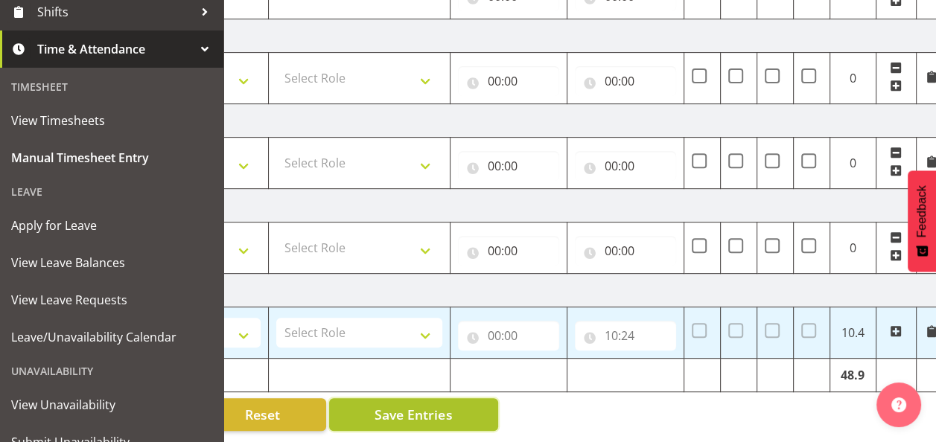
click at [399, 407] on span "Save Entries" at bounding box center [413, 414] width 77 height 19
select select "80486"
type input "11:45"
type input "16:45"
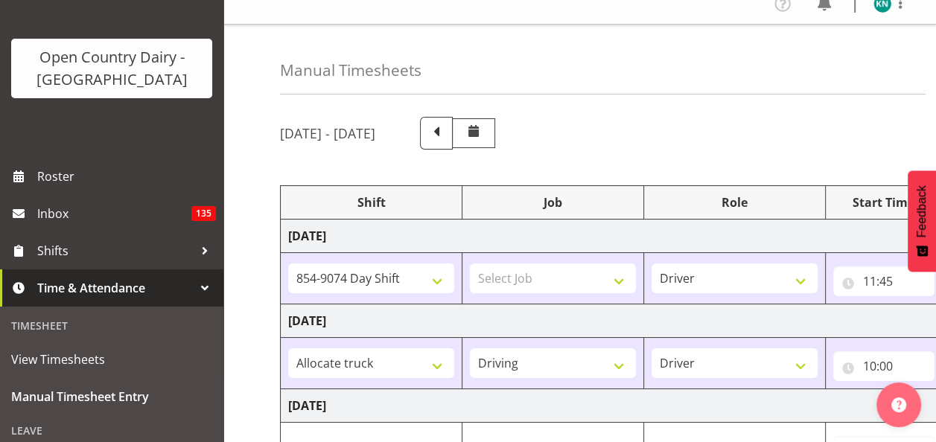
scroll to position [0, 0]
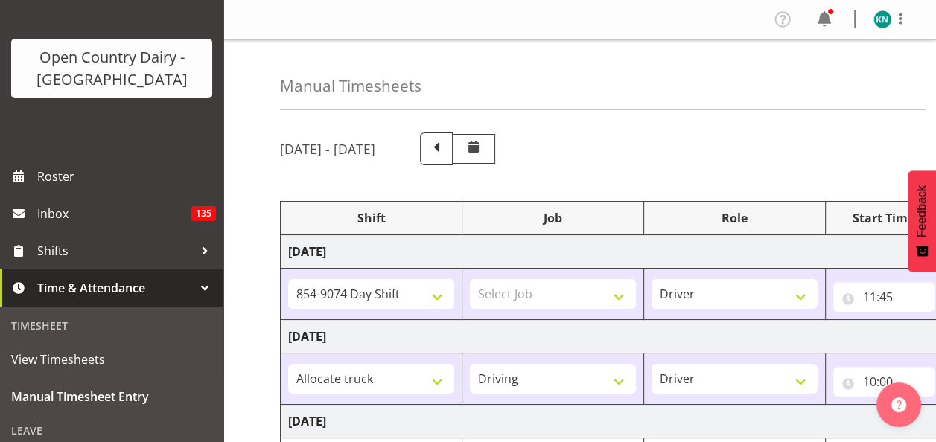
click at [446, 149] on span at bounding box center [436, 147] width 19 height 19
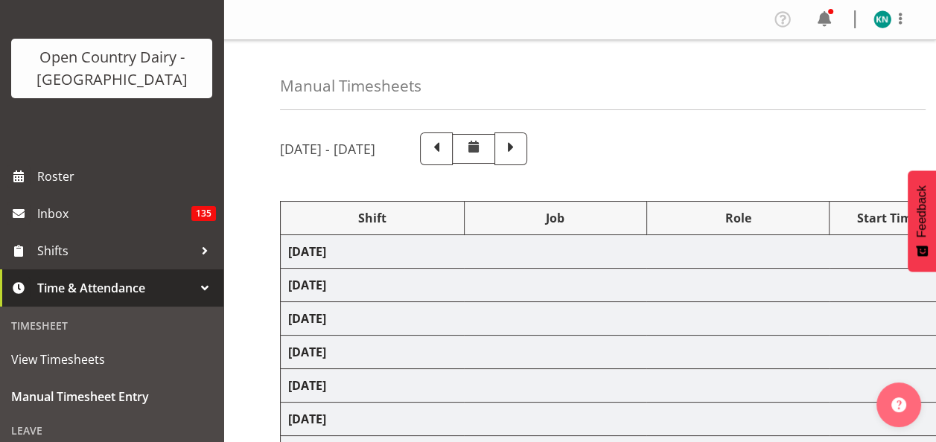
select select "10670"
select select "80480"
select select "80486"
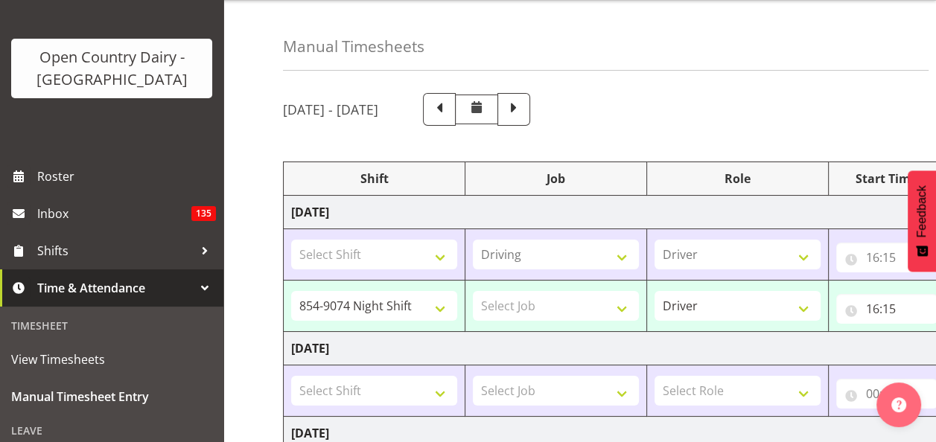
scroll to position [36, 0]
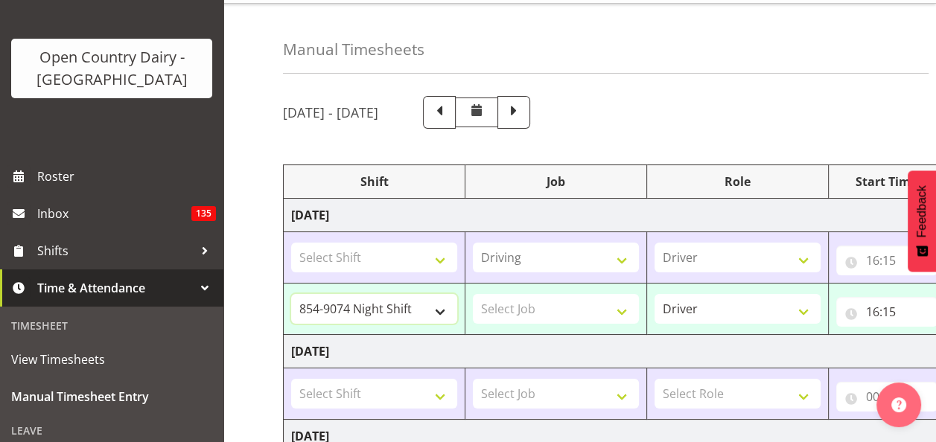
click at [439, 311] on select "734 Day Shift 734 Night Shift 735 Dayshift 735 Night Shift 736 Day Shift 736 Ni…" at bounding box center [374, 309] width 166 height 30
click at [730, 118] on div "[DATE] - [DATE]" at bounding box center [579, 112] width 593 height 33
click at [879, 310] on input "16:15" at bounding box center [886, 312] width 101 height 30
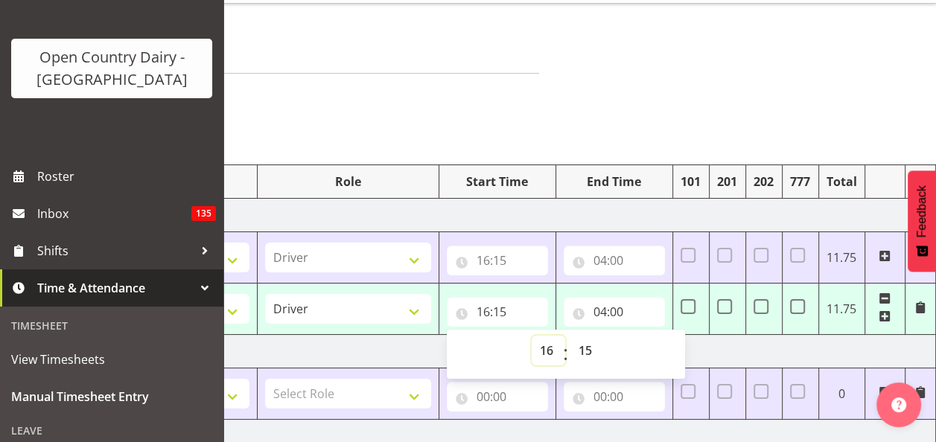
click at [549, 346] on select "00 01 02 03 04 05 06 07 08 09 10 11 12 13 14 15 16 17 18 19 20 21 22 23" at bounding box center [549, 351] width 34 height 30
select select "0"
click at [532, 336] on select "00 01 02 03 04 05 06 07 08 09 10 11 12 13 14 15 16 17 18 19 20 21 22 23" at bounding box center [549, 351] width 34 height 30
type input "00:15"
click at [587, 352] on select "00 01 02 03 04 05 06 07 08 09 10 11 12 13 14 15 16 17 18 19 20 21 22 23 24 25 2…" at bounding box center [587, 351] width 34 height 30
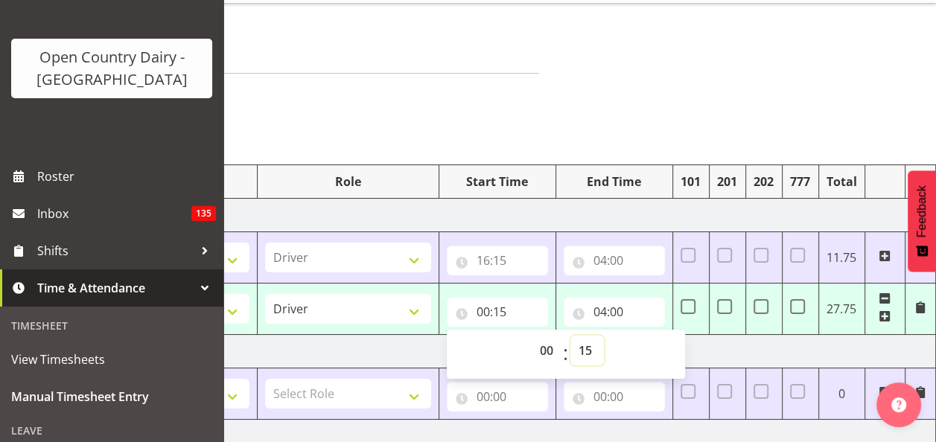
select select "0"
click at [570, 336] on select "00 01 02 03 04 05 06 07 08 09 10 11 12 13 14 15 16 17 18 19 20 21 22 23 24 25 2…" at bounding box center [587, 351] width 34 height 30
type input "00:00"
click at [600, 313] on input "04:00" at bounding box center [614, 312] width 101 height 30
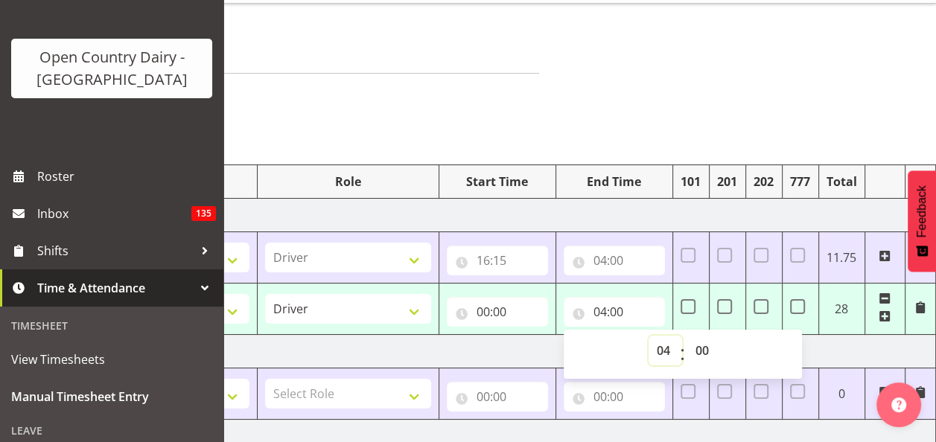
click at [668, 350] on select "00 01 02 03 04 05 06 07 08 09 10 11 12 13 14 15 16 17 18 19 20 21 22 23" at bounding box center [666, 351] width 34 height 30
select select "0"
click at [649, 336] on select "00 01 02 03 04 05 06 07 08 09 10 11 12 13 14 15 16 17 18 19 20 21 22 23" at bounding box center [666, 351] width 34 height 30
type input "00:00"
click at [521, 350] on td "[DATE]" at bounding box center [415, 352] width 1042 height 34
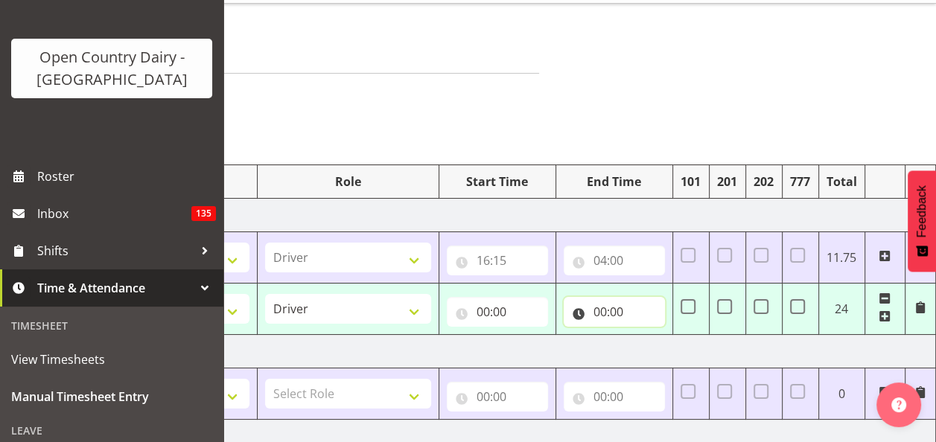
click at [593, 313] on input "00:00" at bounding box center [614, 312] width 101 height 30
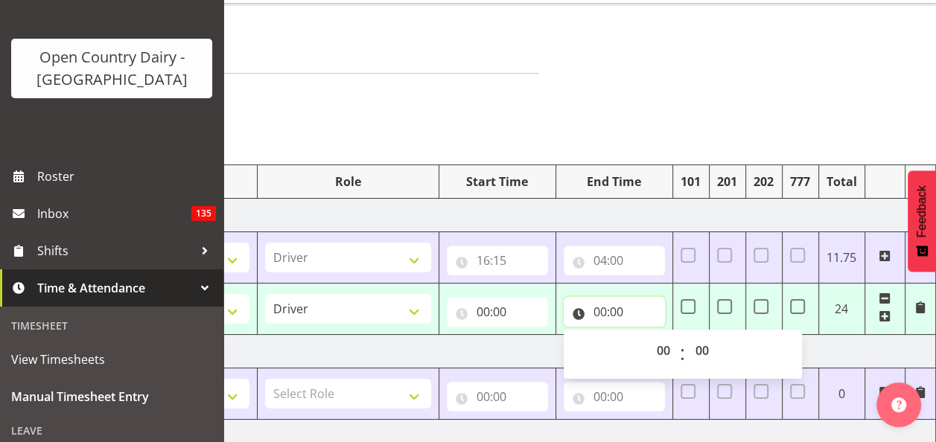
click at [621, 313] on input "00:00" at bounding box center [614, 312] width 101 height 30
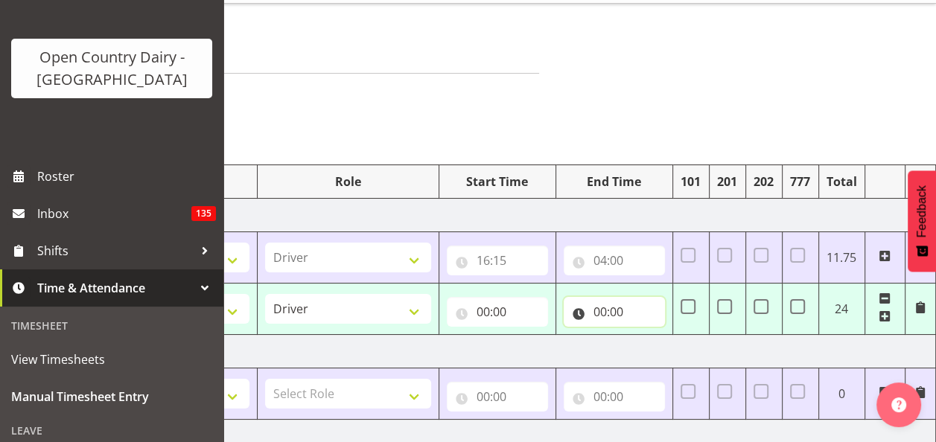
click at [620, 311] on input "00:00" at bounding box center [614, 312] width 101 height 30
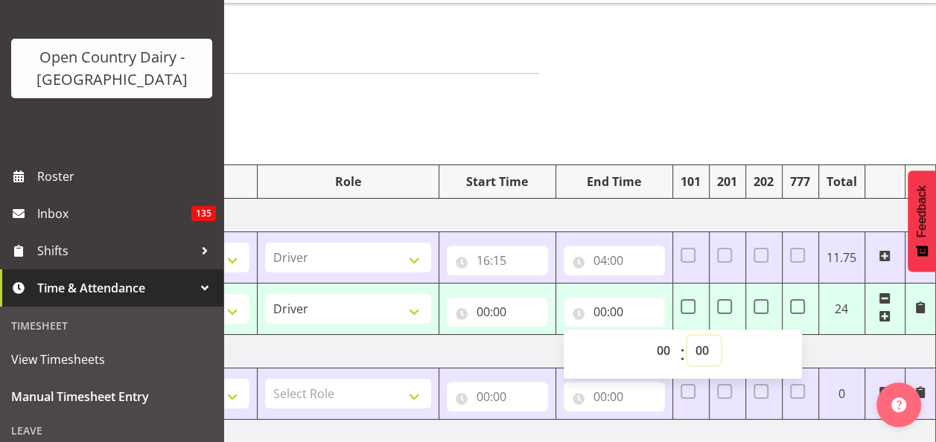
click at [704, 346] on select "00 01 02 03 04 05 06 07 08 09 10 11 12 13 14 15 16 17 18 19 20 21 22 23 24 25 2…" at bounding box center [704, 351] width 34 height 30
select select "1"
click at [687, 336] on select "00 01 02 03 04 05 06 07 08 09 10 11 12 13 14 15 16 17 18 19 20 21 22 23 24 25 2…" at bounding box center [704, 351] width 34 height 30
type input "00:01"
click at [494, 310] on input "00:00" at bounding box center [497, 312] width 101 height 30
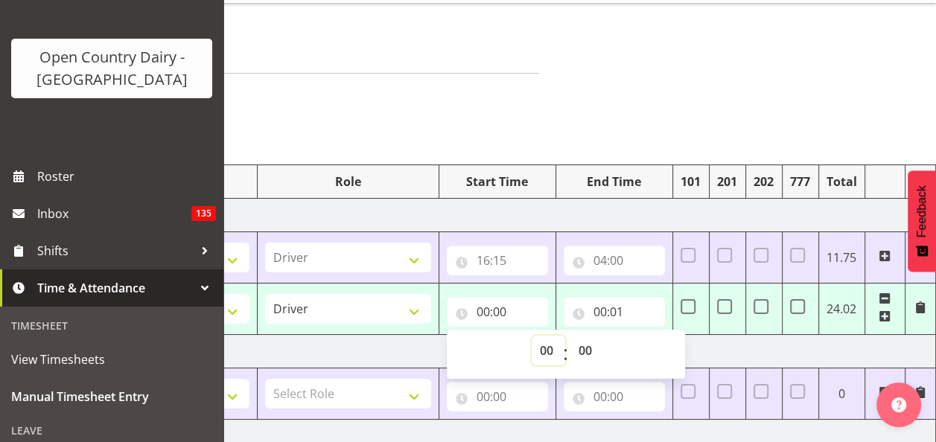
click at [548, 348] on select "00 01 02 03 04 05 06 07 08 09 10 11 12 13 14 15 16 17 18 19 20 21 22 23" at bounding box center [549, 351] width 34 height 30
click at [614, 311] on input "00:01" at bounding box center [614, 312] width 101 height 30
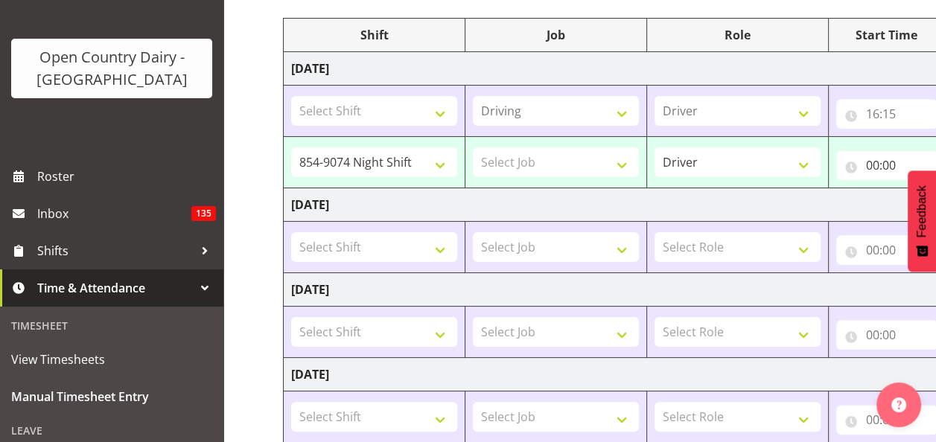
scroll to position [0, 0]
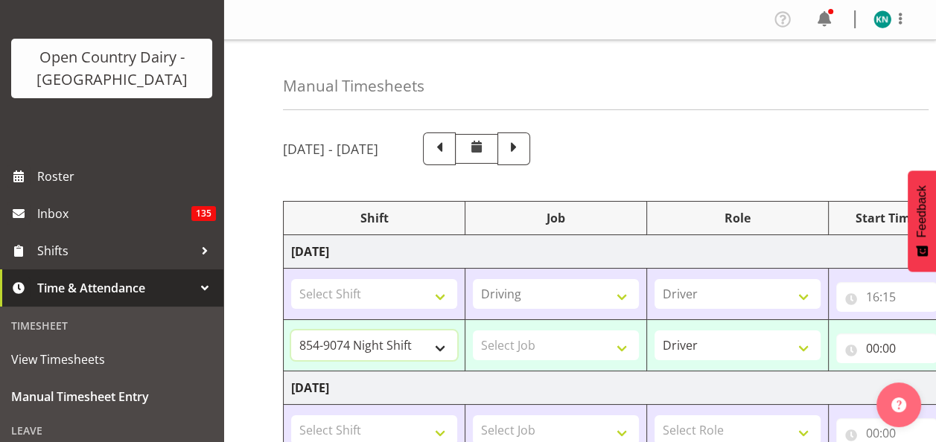
click at [441, 347] on select "734 Day Shift 734 Night Shift 735 Dayshift 735 Night Shift 736 Day Shift 736 Ni…" at bounding box center [374, 346] width 166 height 30
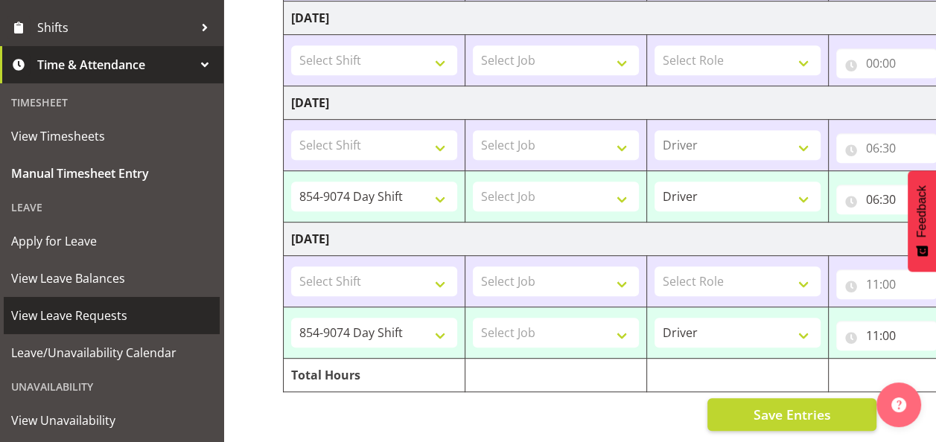
scroll to position [366, 0]
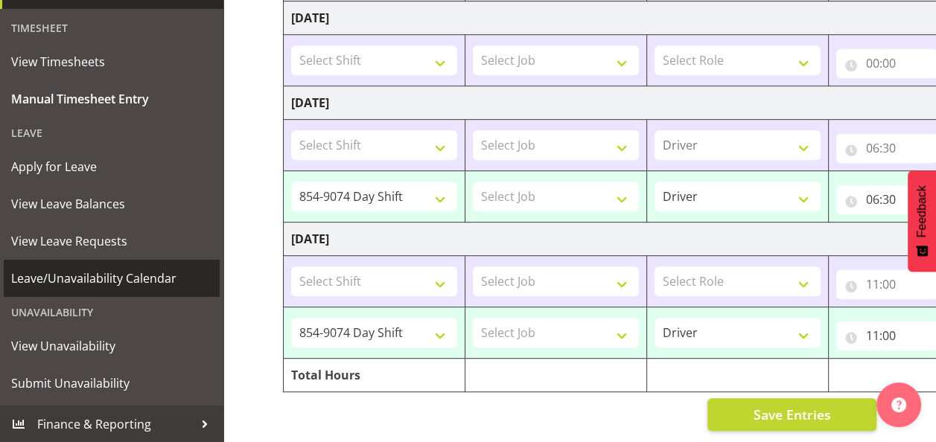
click at [102, 275] on span "Leave/Unavailability Calendar" at bounding box center [111, 278] width 201 height 22
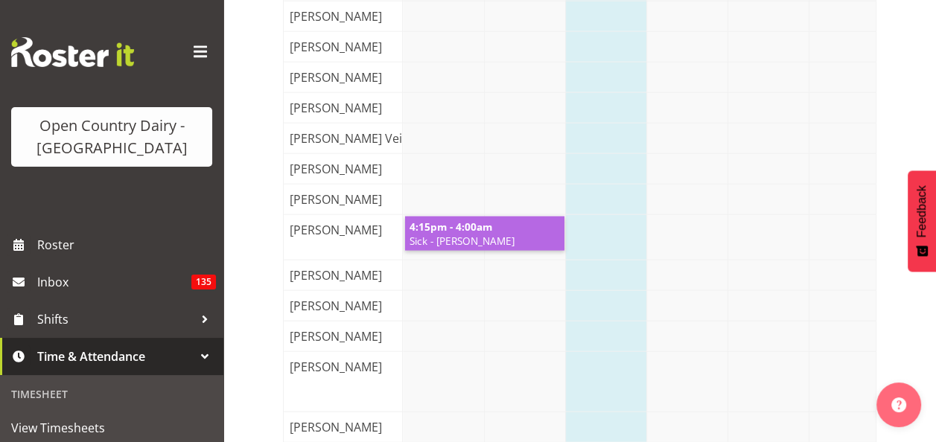
scroll to position [2800, 0]
